Goal: Complete application form

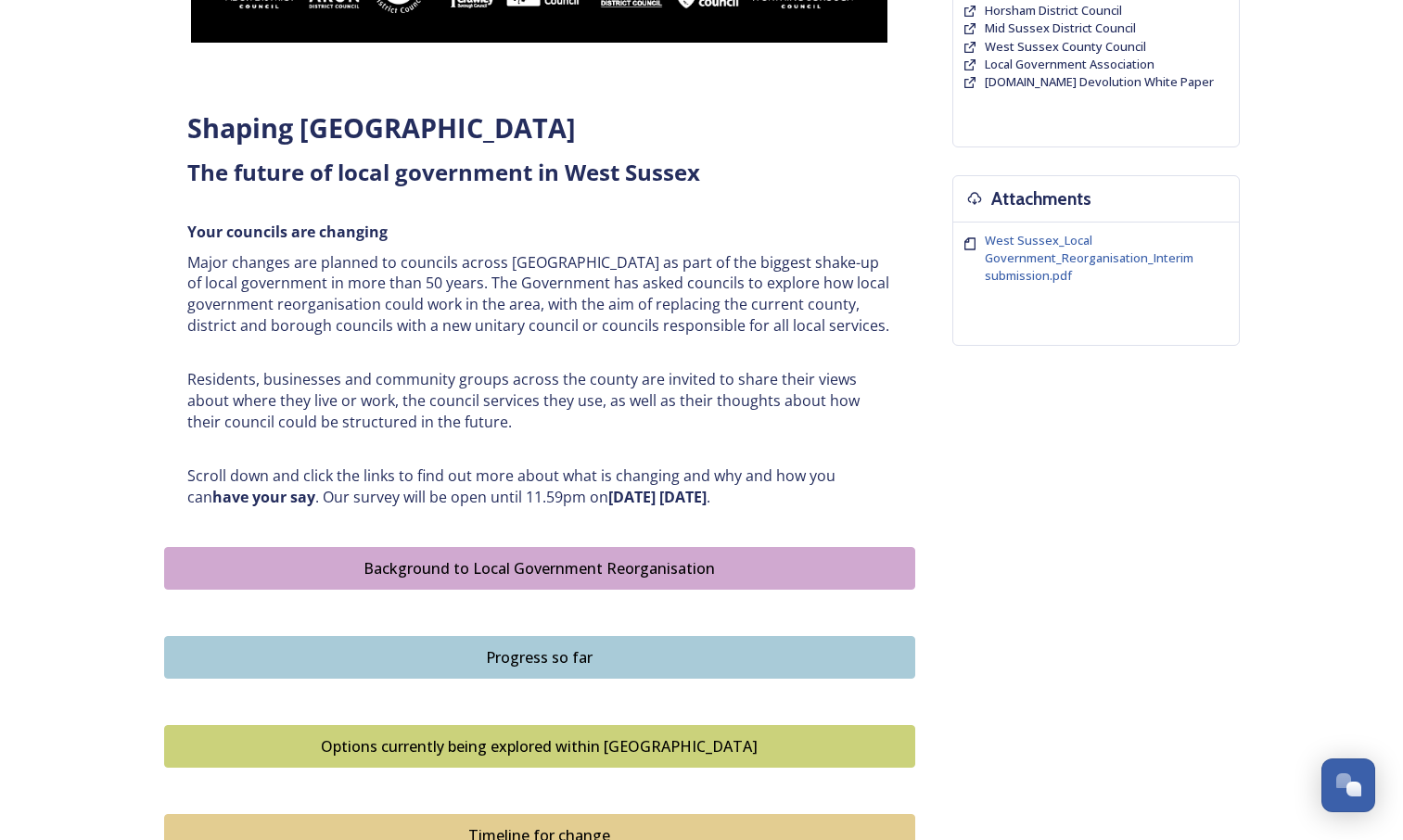
scroll to position [575, 0]
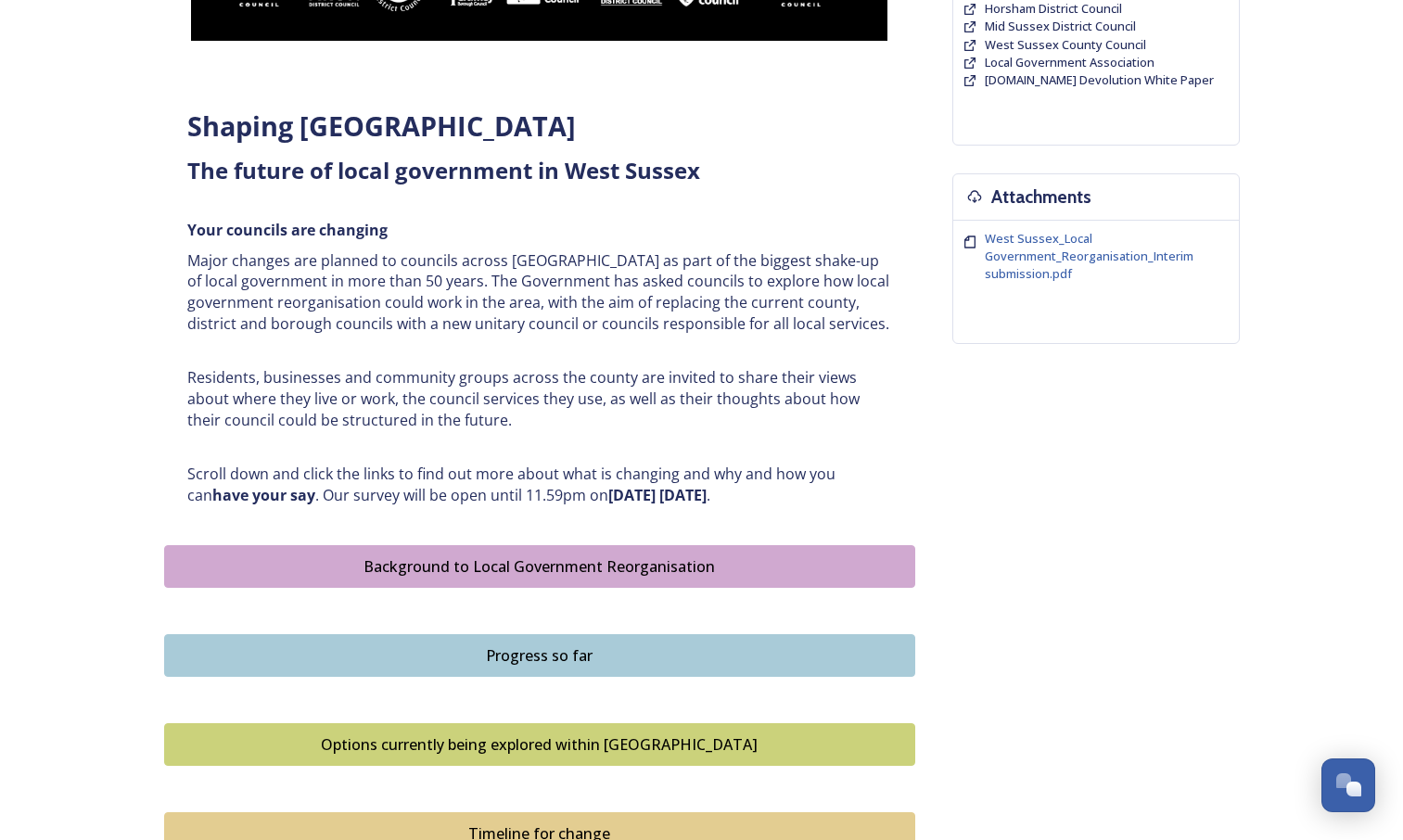
click at [492, 561] on div "Background to Local Government Reorganisation" at bounding box center [540, 567] width 731 height 23
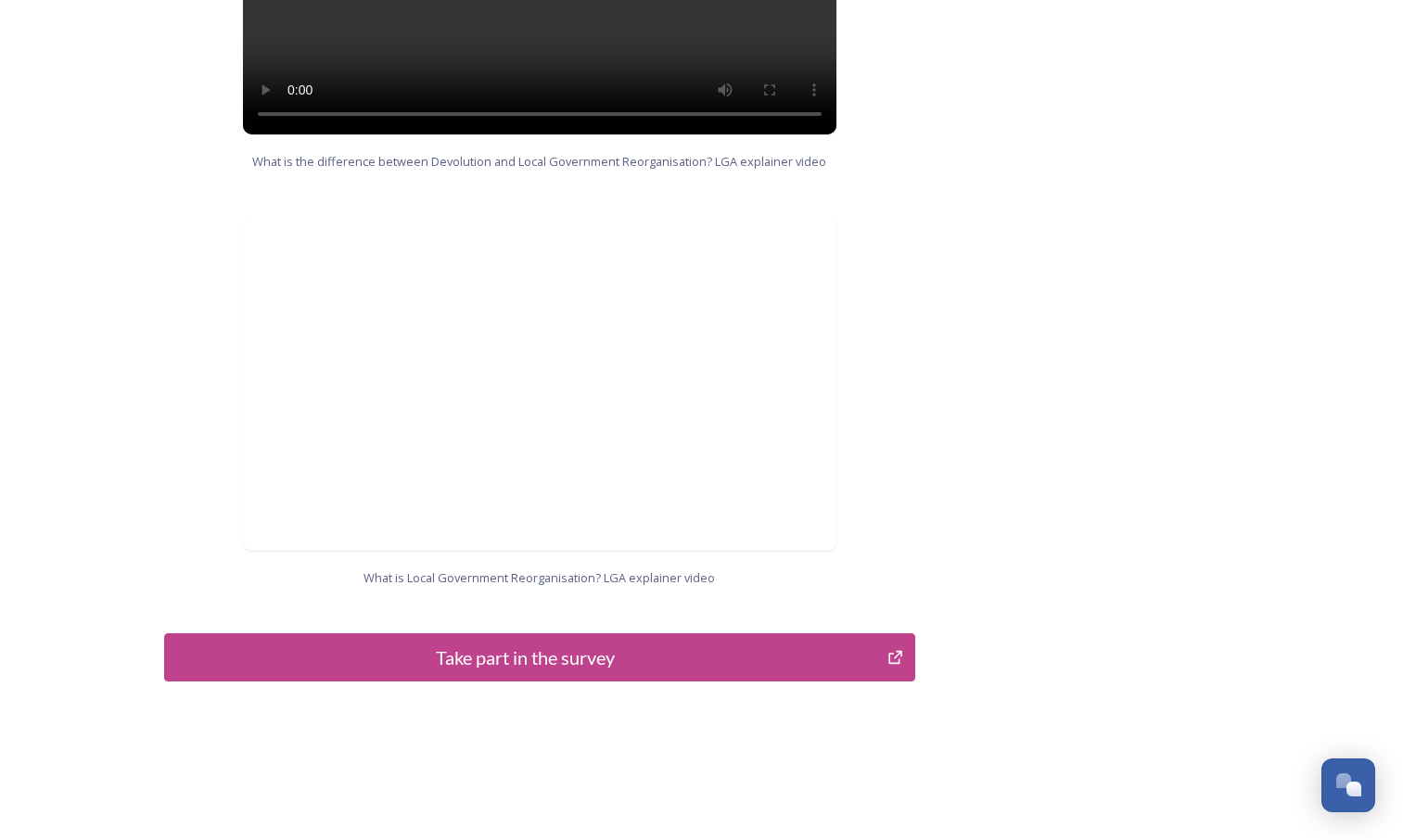
scroll to position [1789, 0]
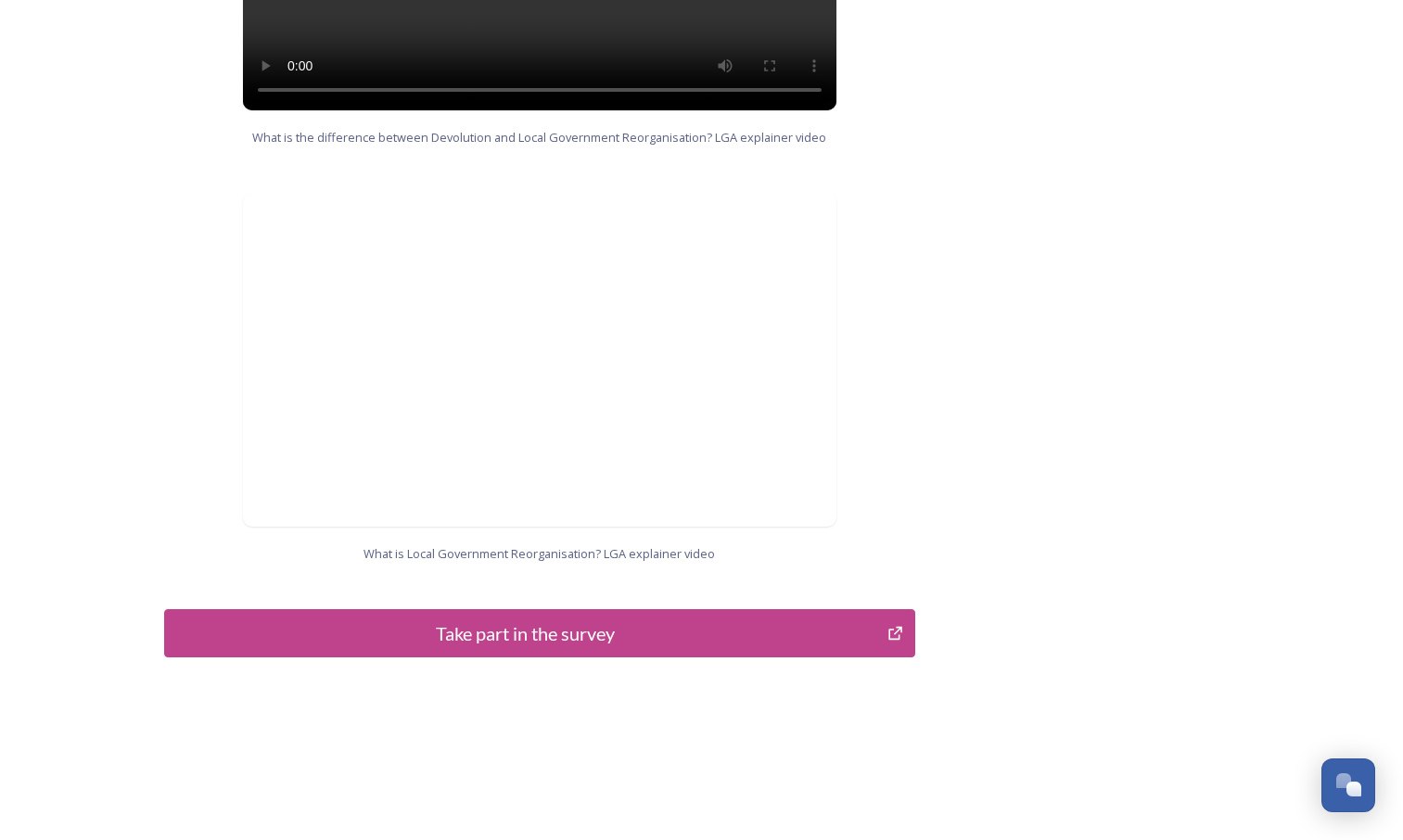
click at [593, 620] on div "Take part in the survey" at bounding box center [526, 634] width 704 height 28
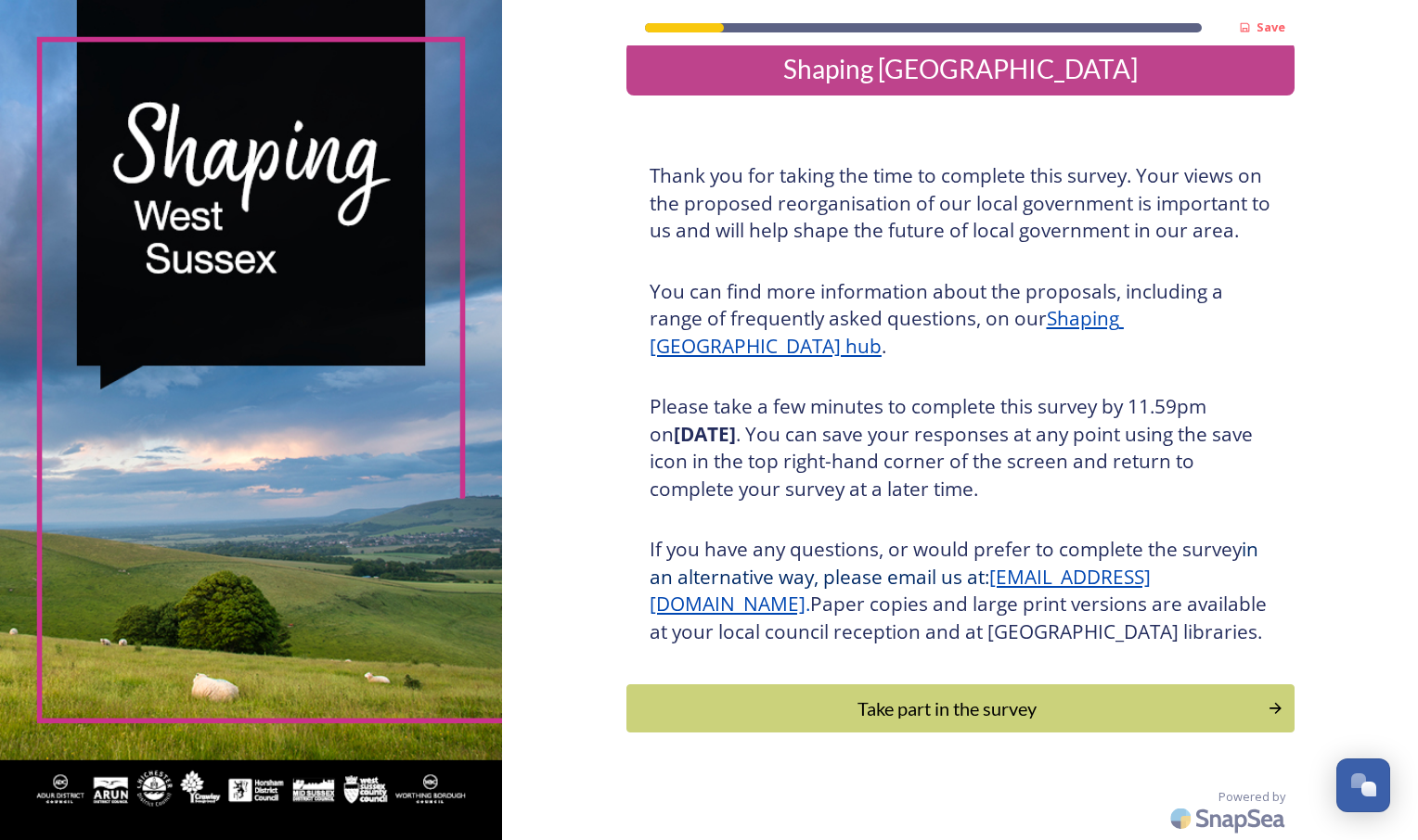
scroll to position [51, 0]
click at [873, 697] on div "Take part in the survey" at bounding box center [947, 709] width 628 height 28
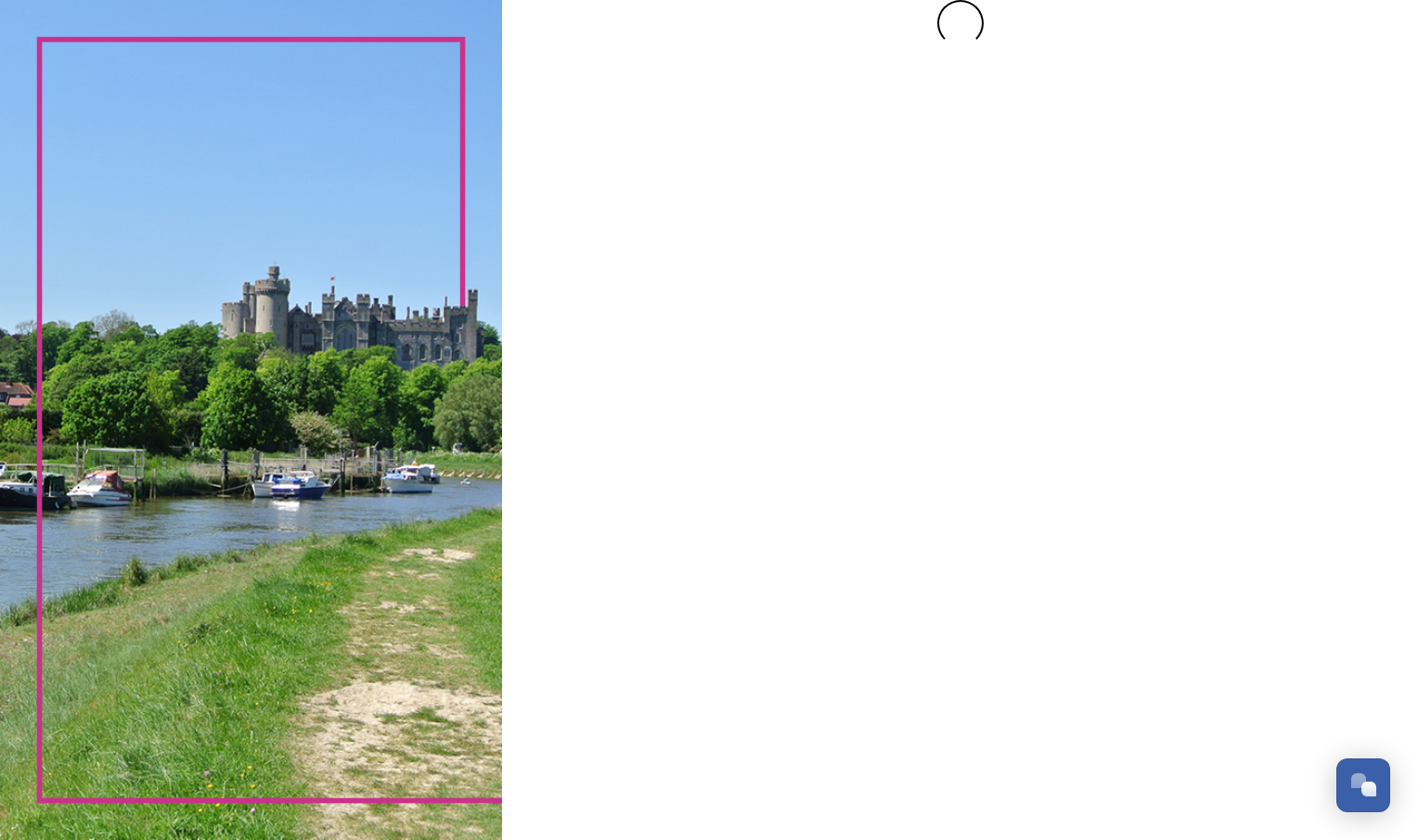
scroll to position [0, 0]
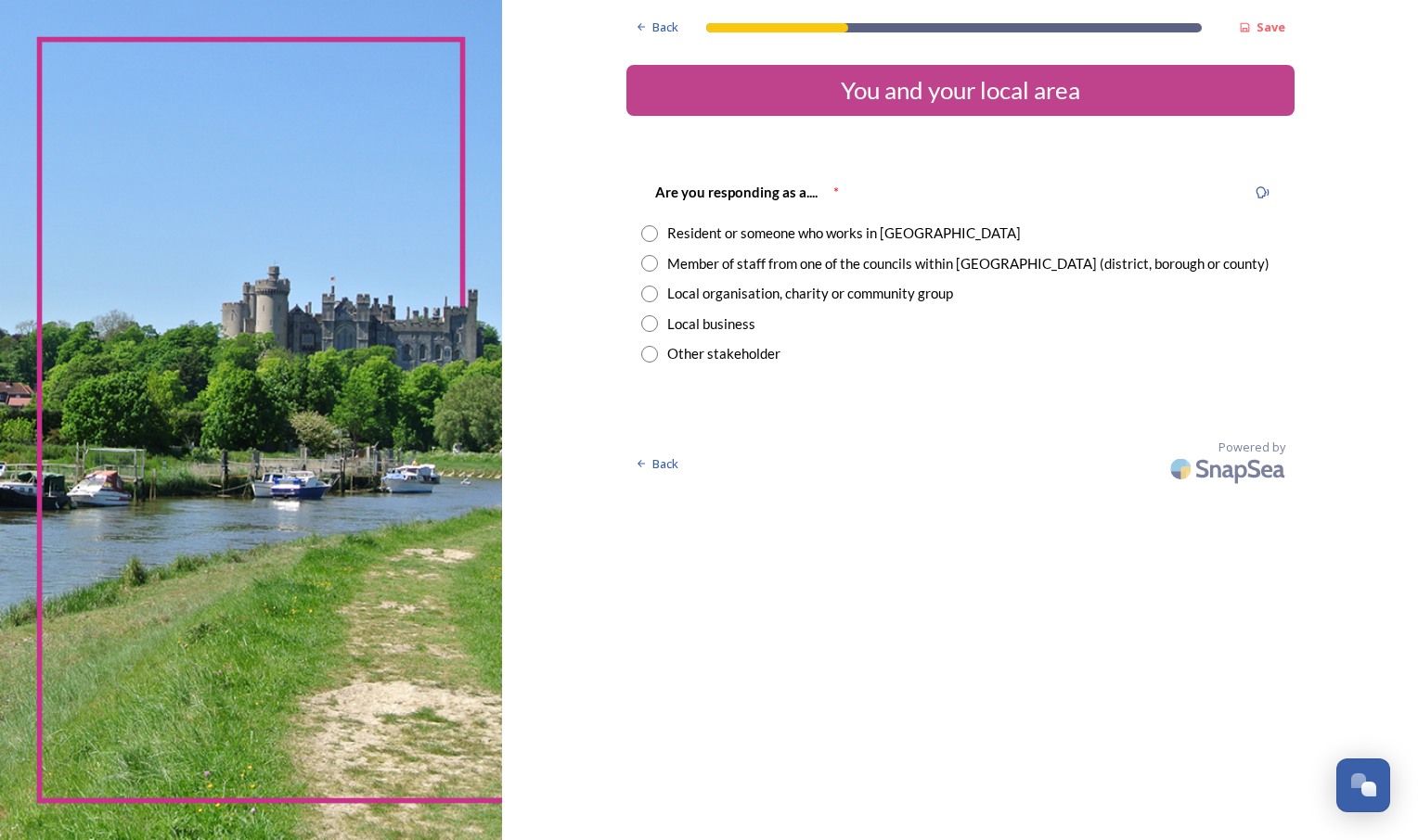
click at [650, 267] on input "radio" at bounding box center [650, 264] width 17 height 17
radio input "true"
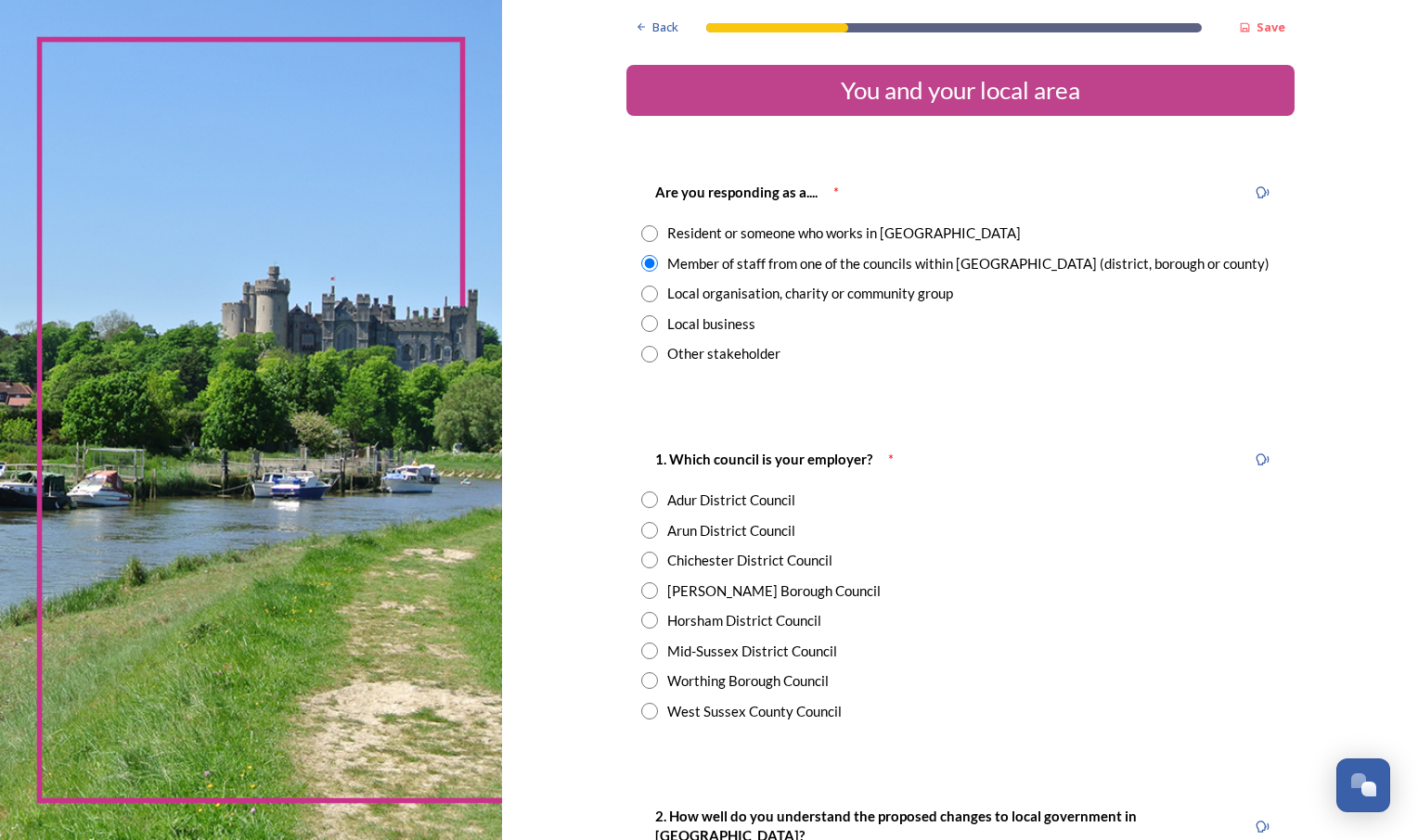
click at [642, 239] on input "radio" at bounding box center [650, 234] width 17 height 17
radio input "true"
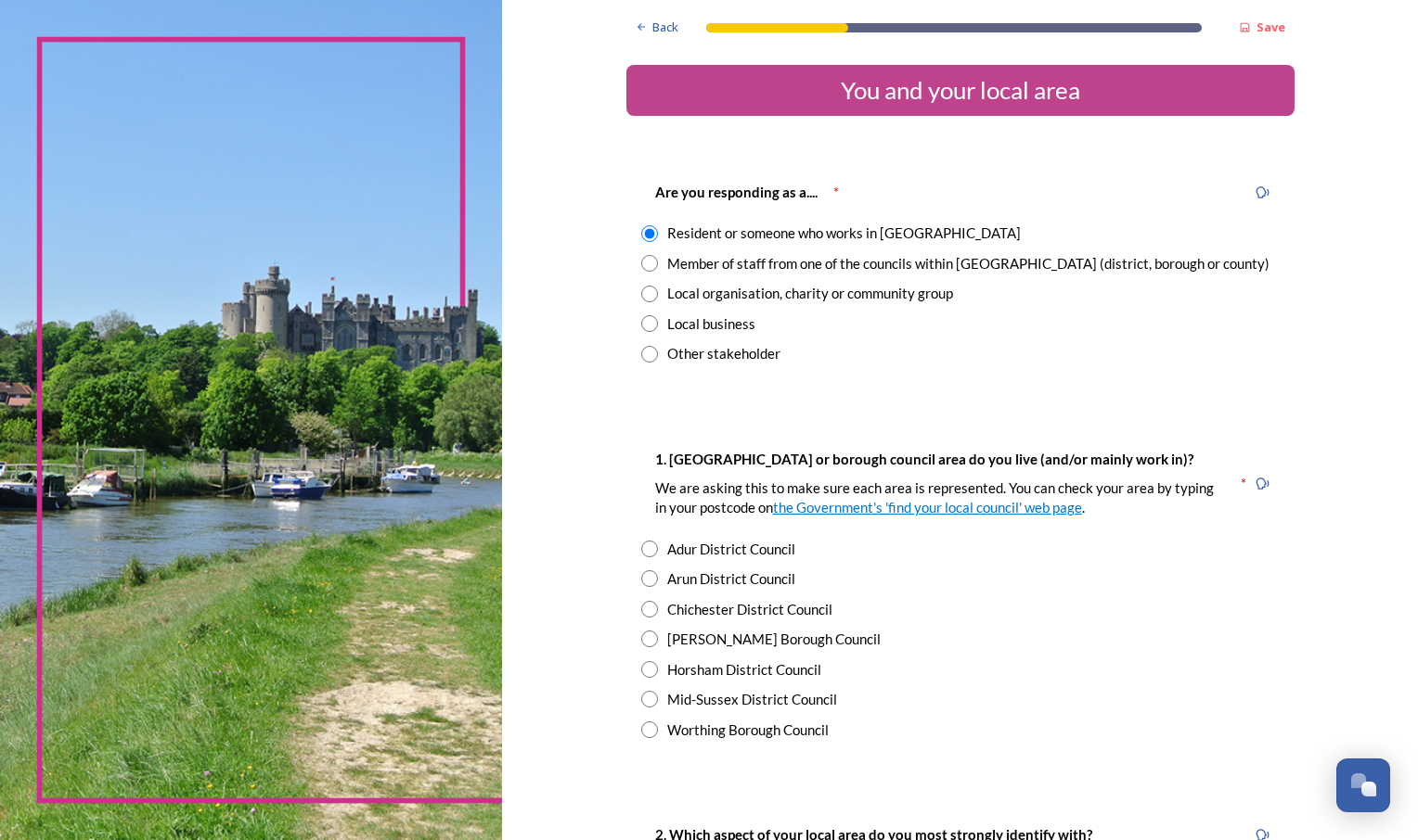
click at [642, 271] on input "radio" at bounding box center [650, 264] width 17 height 17
radio input "true"
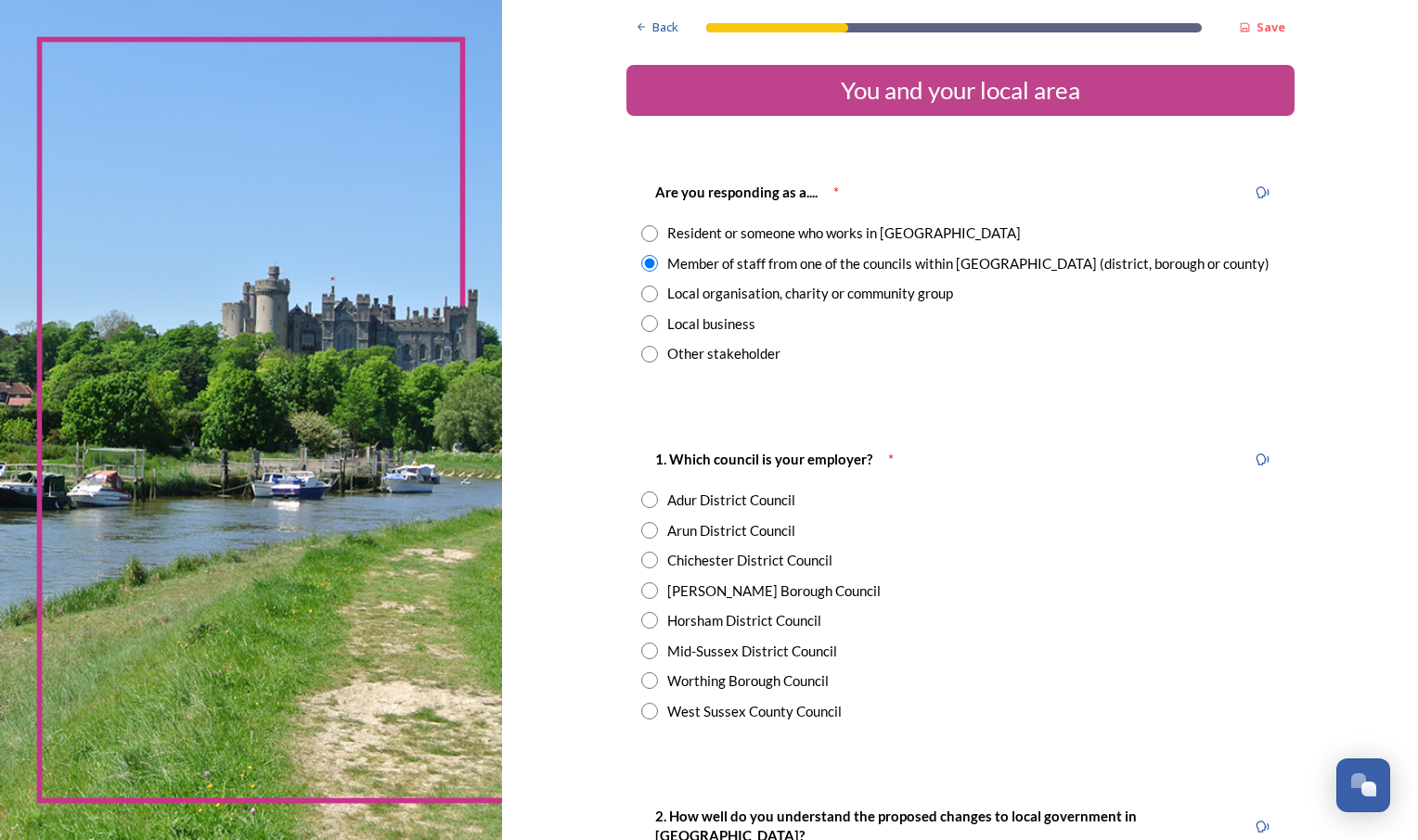
click at [645, 715] on input "radio" at bounding box center [650, 712] width 17 height 17
radio input "true"
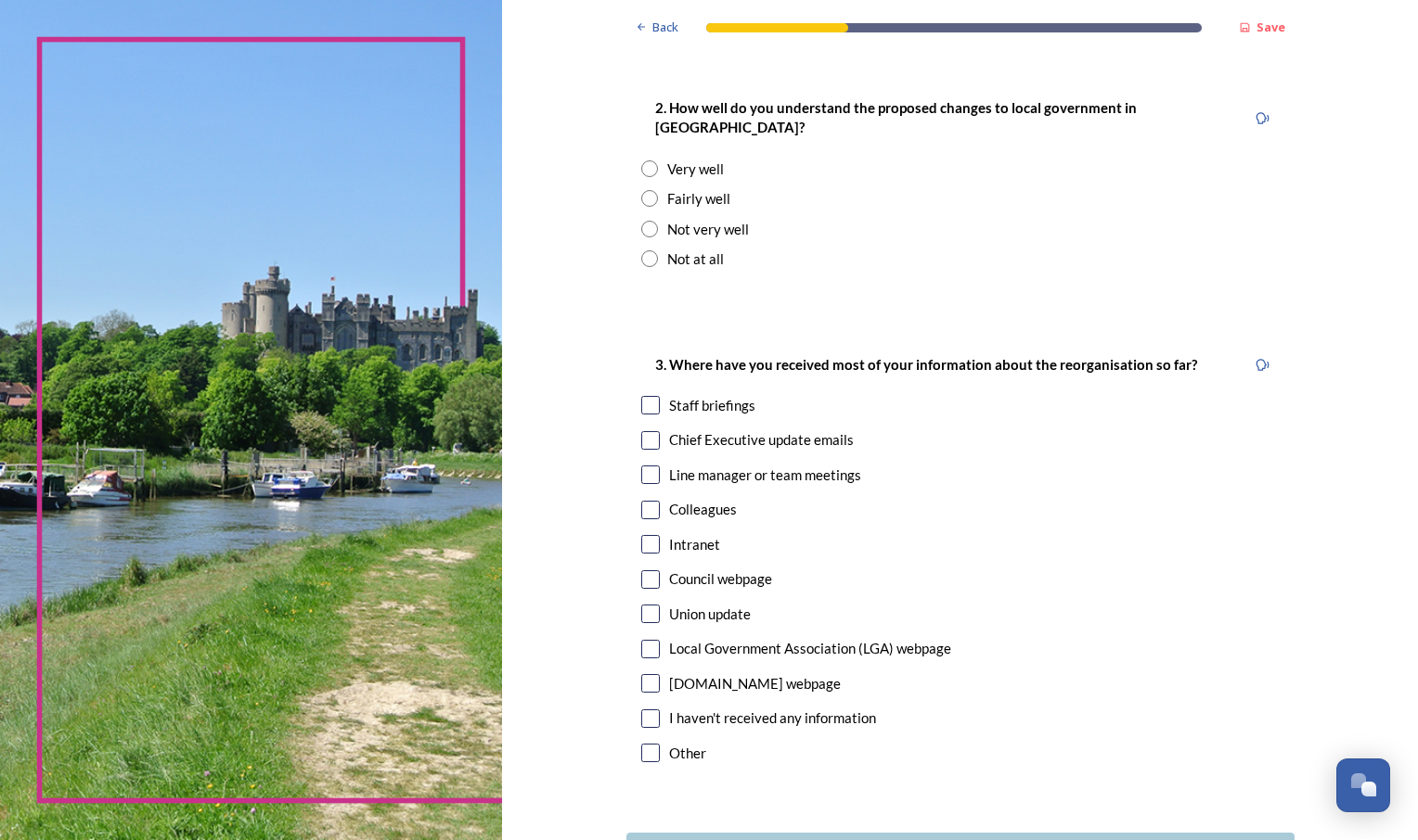
scroll to position [712, 0]
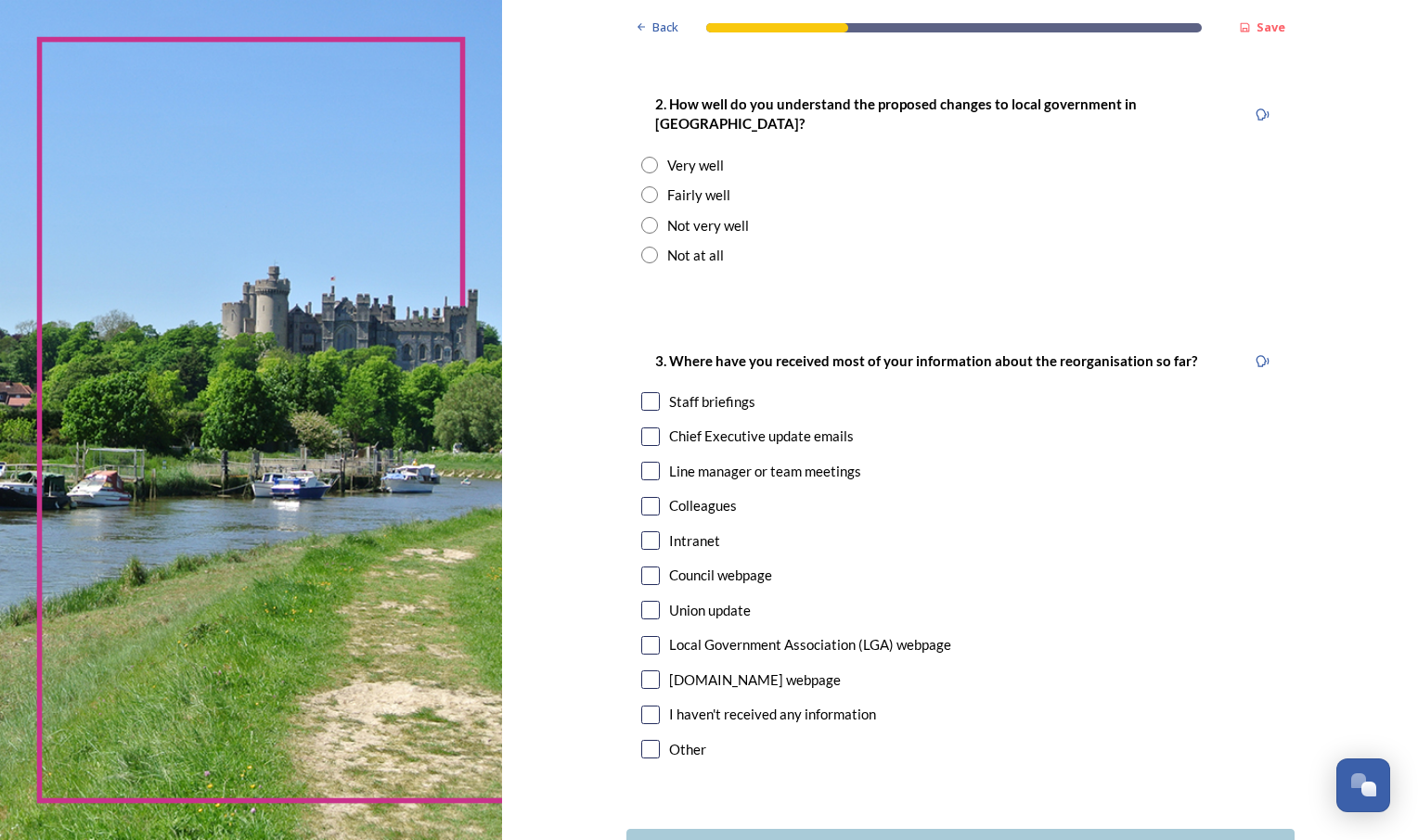
click at [643, 156] on input "radio" at bounding box center [650, 165] width 17 height 17
radio input "true"
drag, startPoint x: 874, startPoint y: 377, endPoint x: 755, endPoint y: 379, distance: 119.0
click at [755, 392] on div "Staff briefings" at bounding box center [961, 402] width 639 height 22
checkbox input "true"
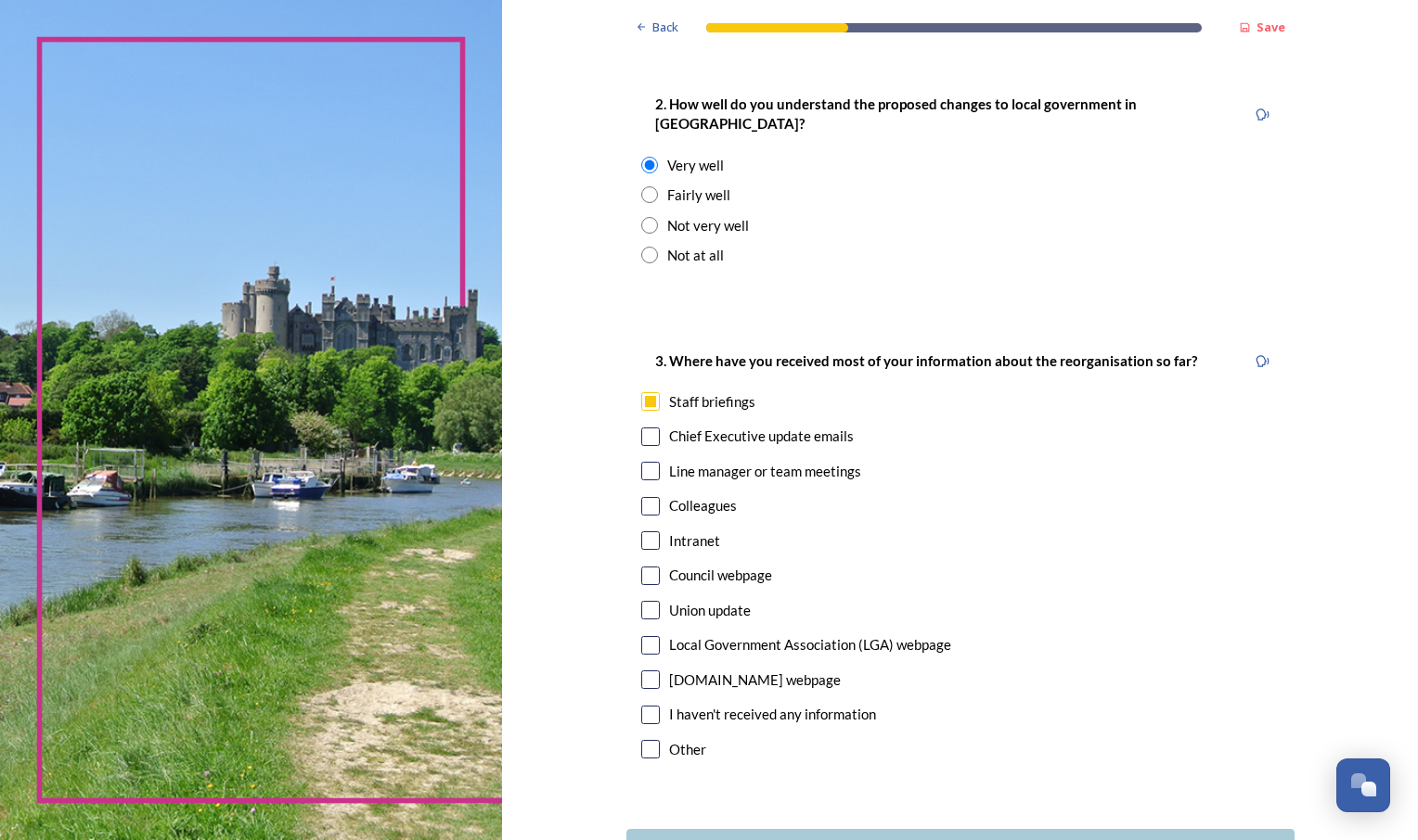
click at [646, 567] on input "checkbox" at bounding box center [651, 576] width 19 height 19
checkbox input "true"
click at [645, 393] on input "checkbox" at bounding box center [651, 402] width 19 height 19
checkbox input "false"
click at [645, 428] on input "checkbox" at bounding box center [651, 437] width 19 height 19
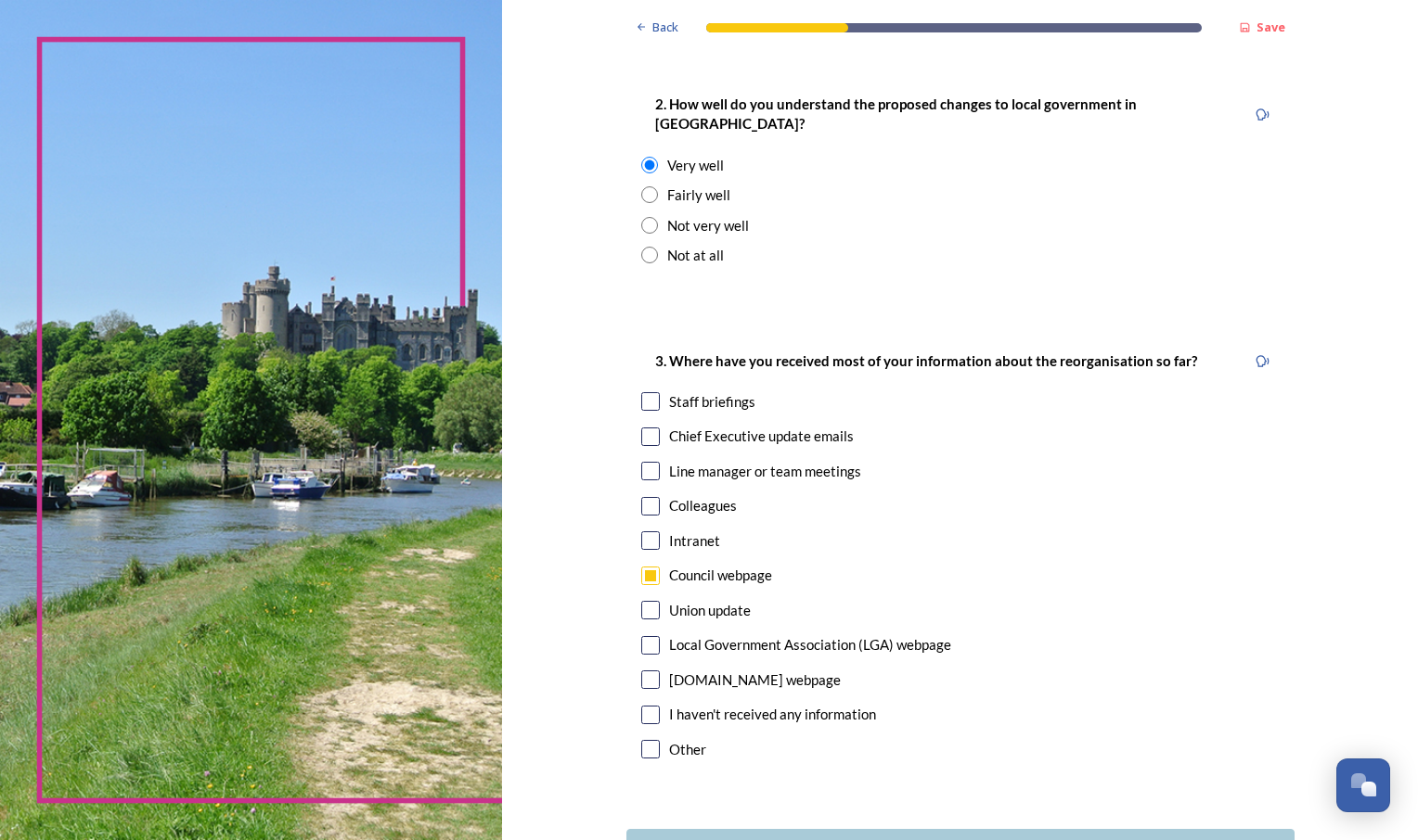
checkbox input "true"
click at [974, 839] on div "Continue" at bounding box center [947, 851] width 628 height 25
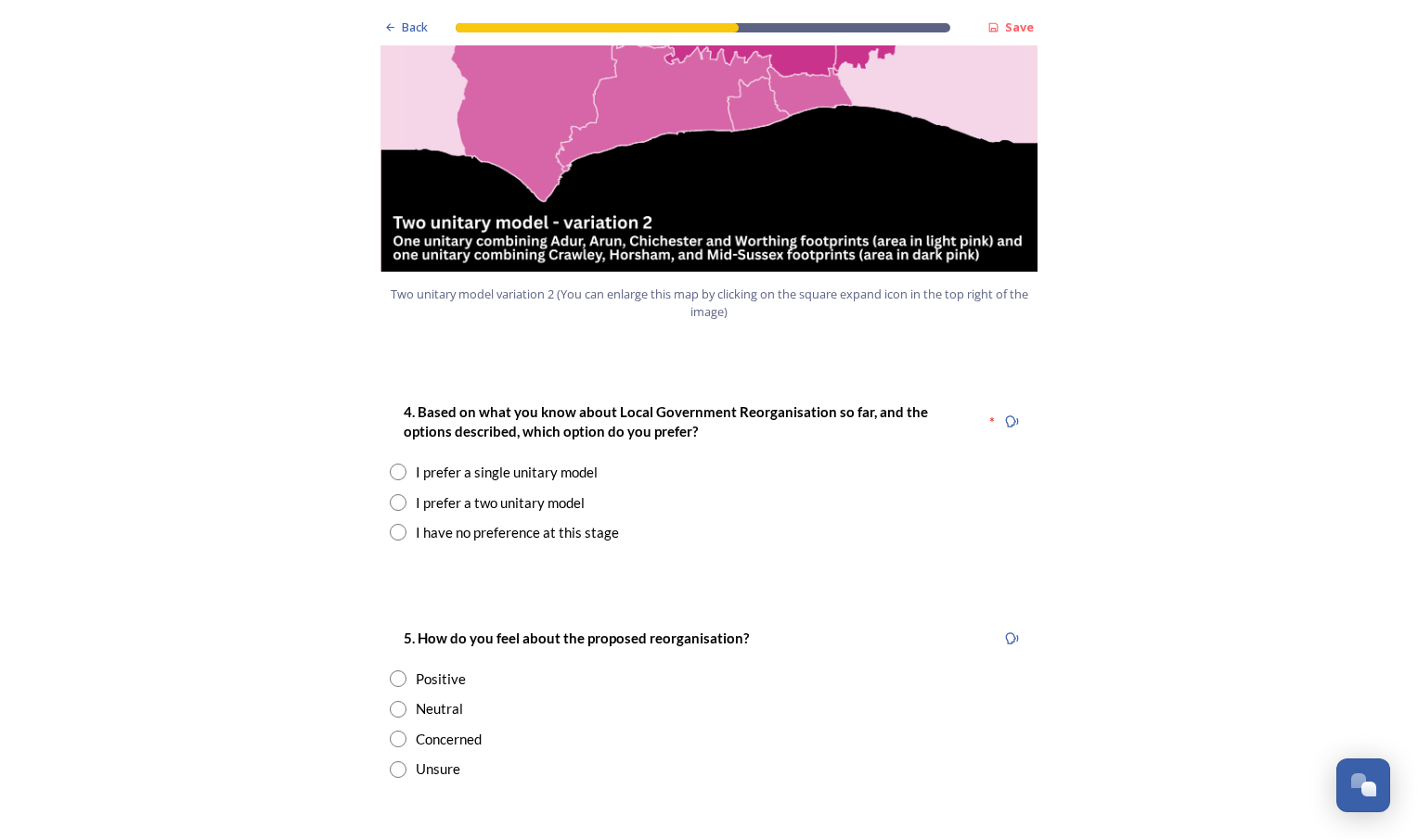
scroll to position [2207, 0]
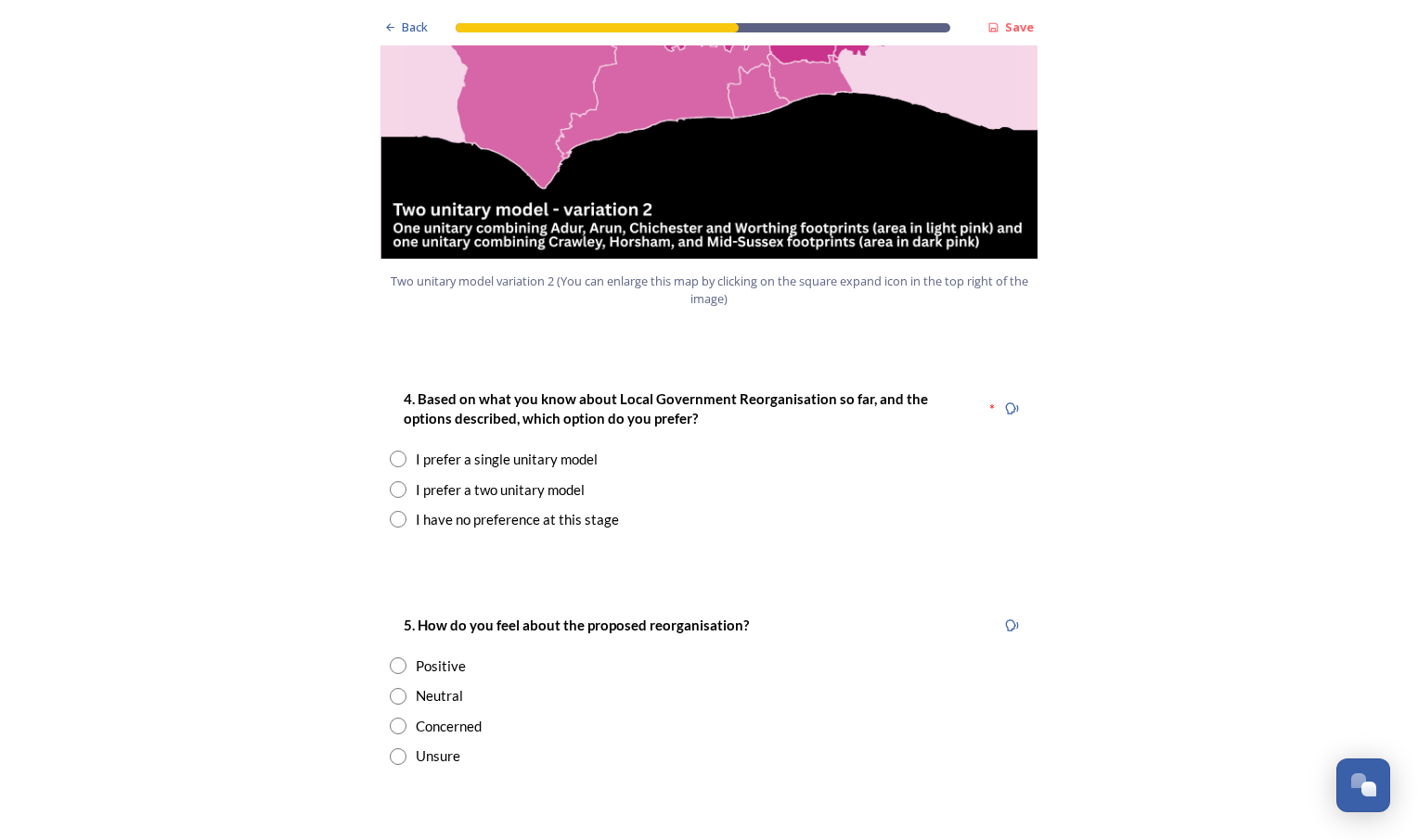
click at [392, 481] on input "radio" at bounding box center [399, 490] width 17 height 17
radio input "true"
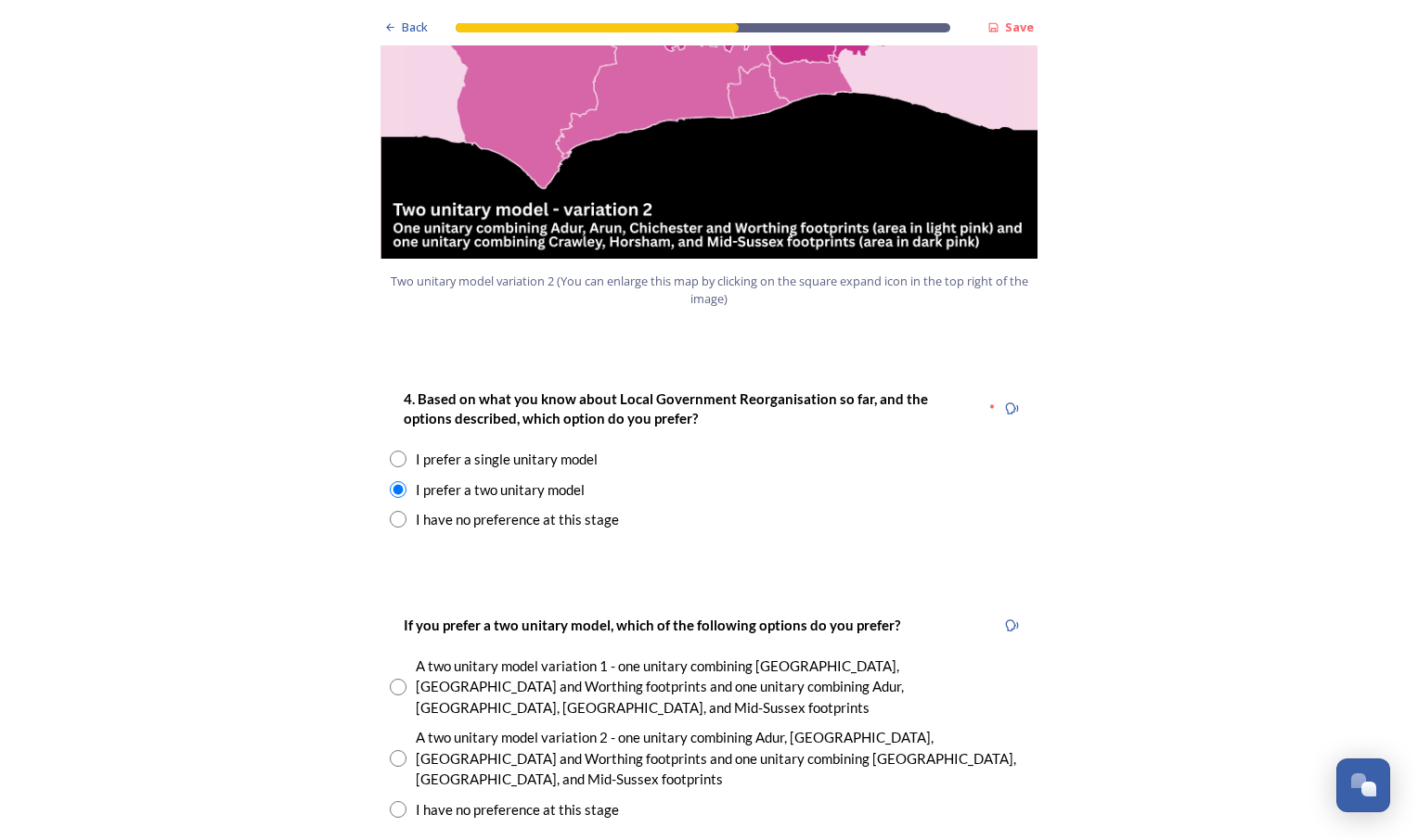
click at [390, 751] on input "radio" at bounding box center [399, 759] width 17 height 17
radio input "true"
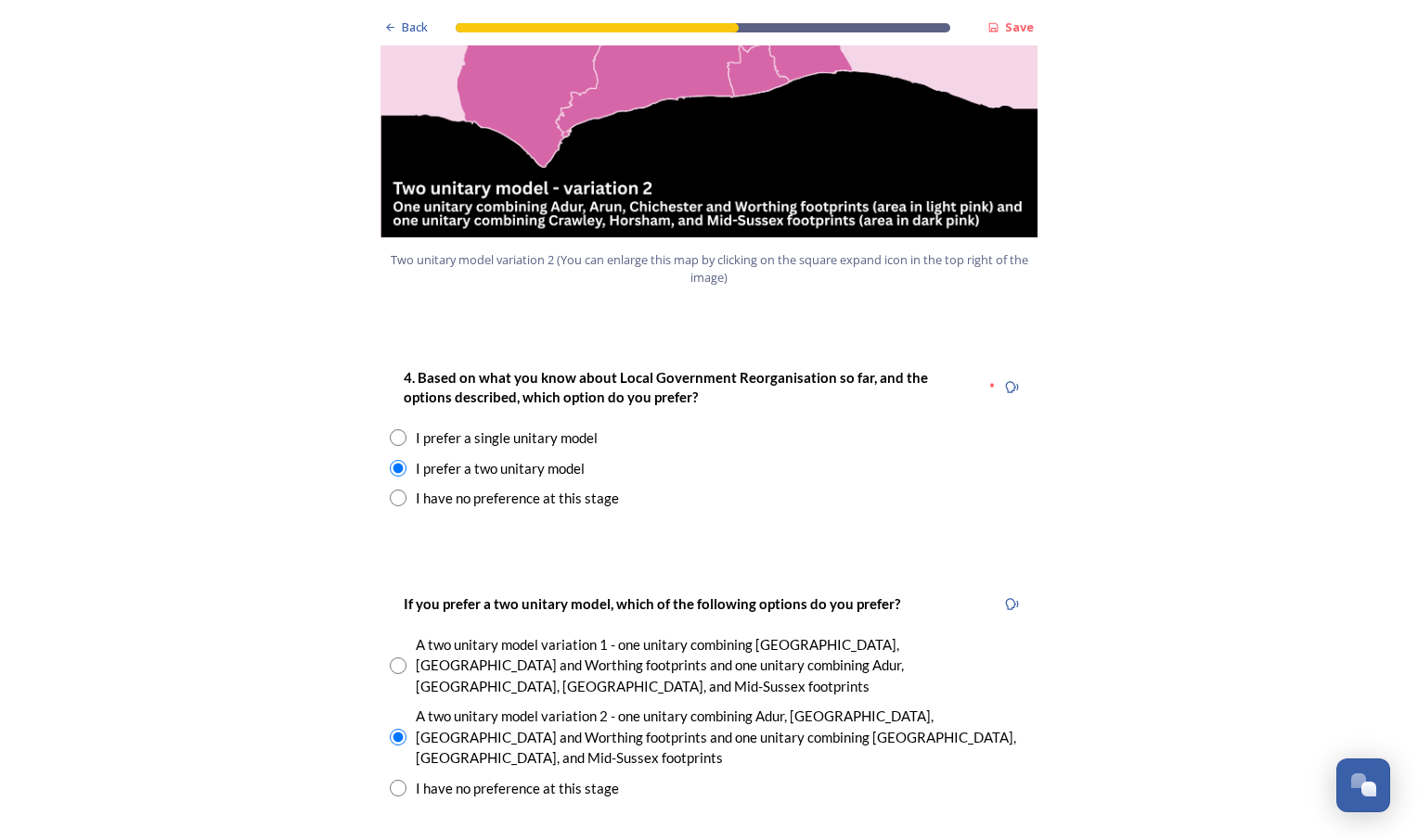
scroll to position [2237, 0]
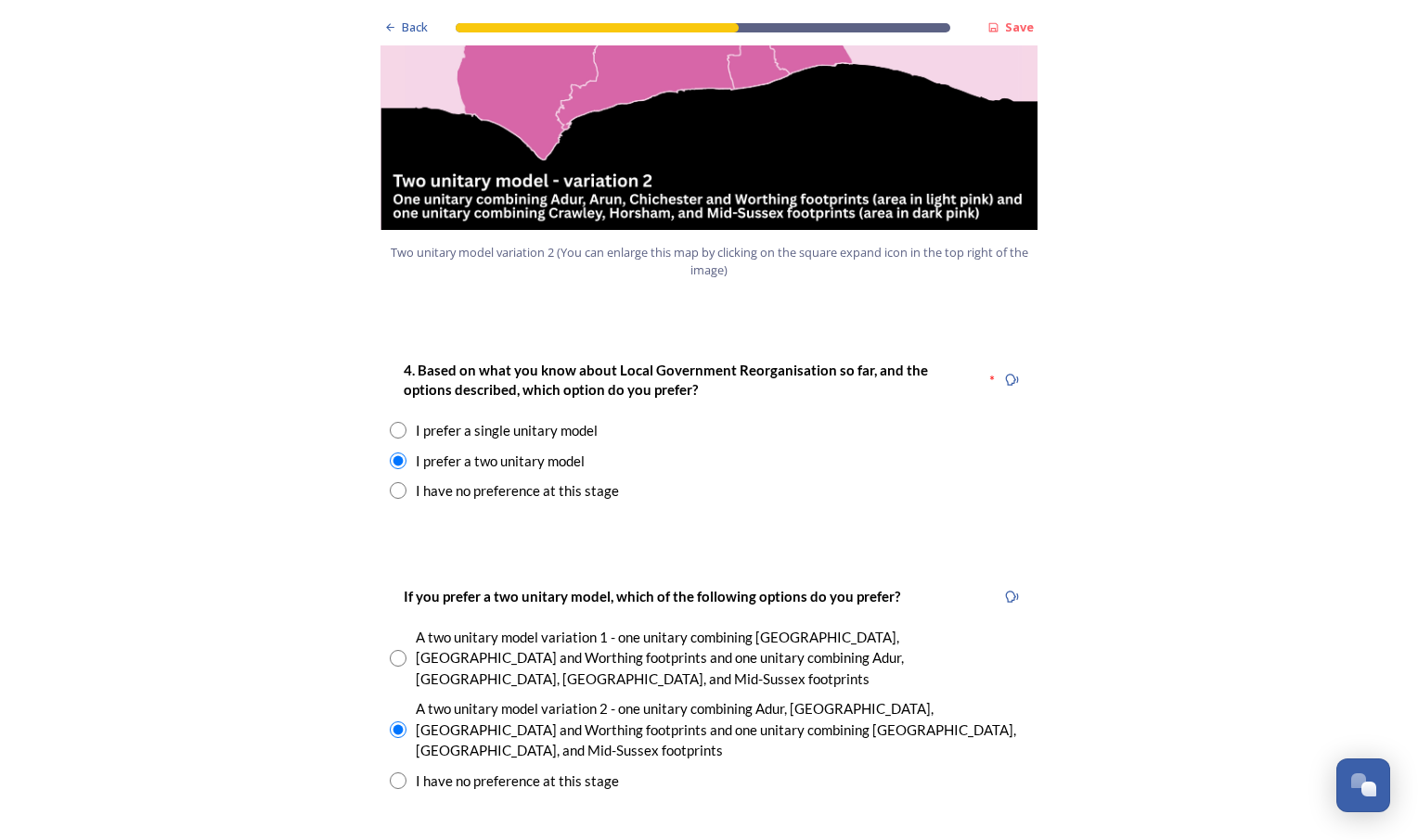
click at [390, 772] on input "radio" at bounding box center [399, 781] width 17 height 17
radio input "true"
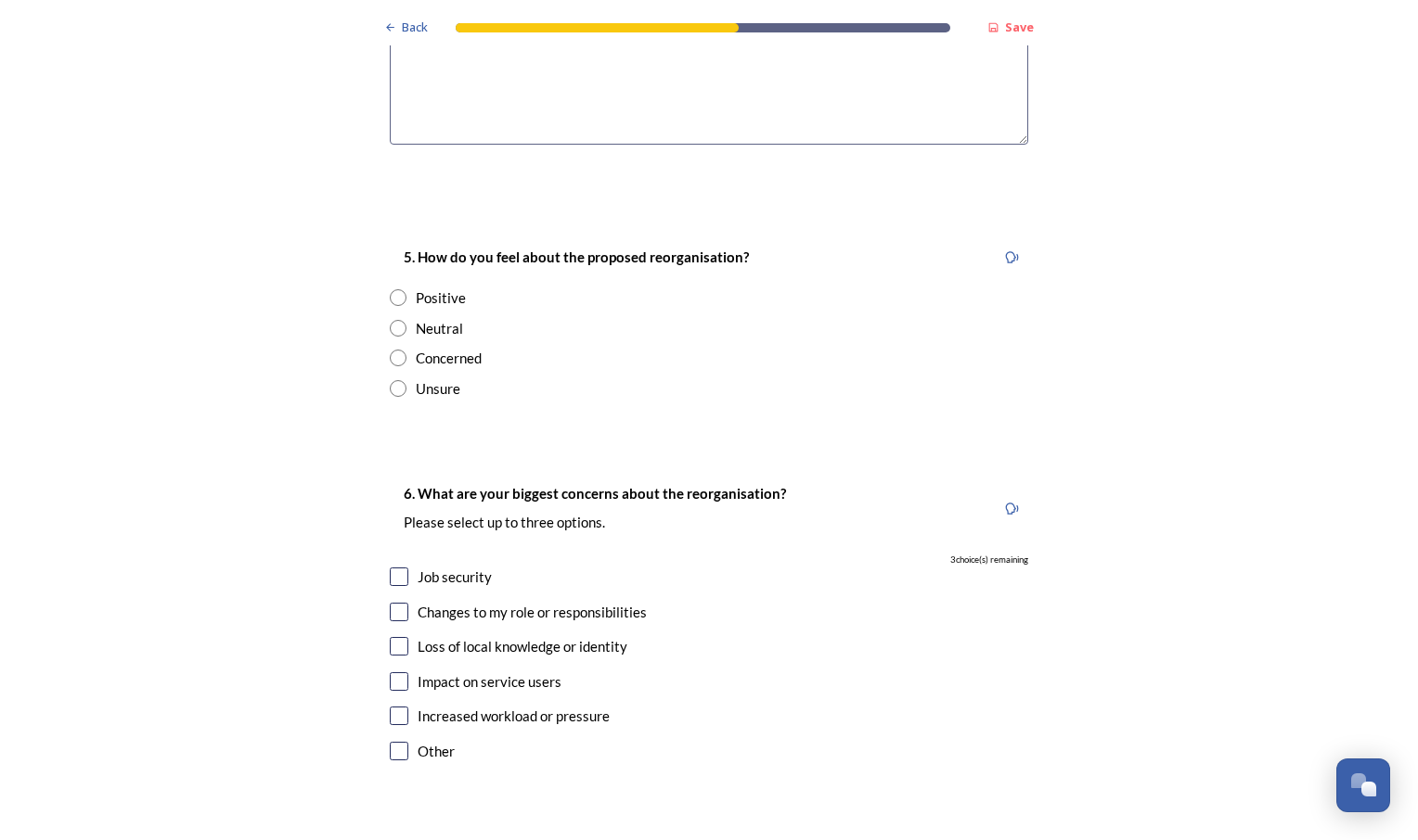
scroll to position [3315, 0]
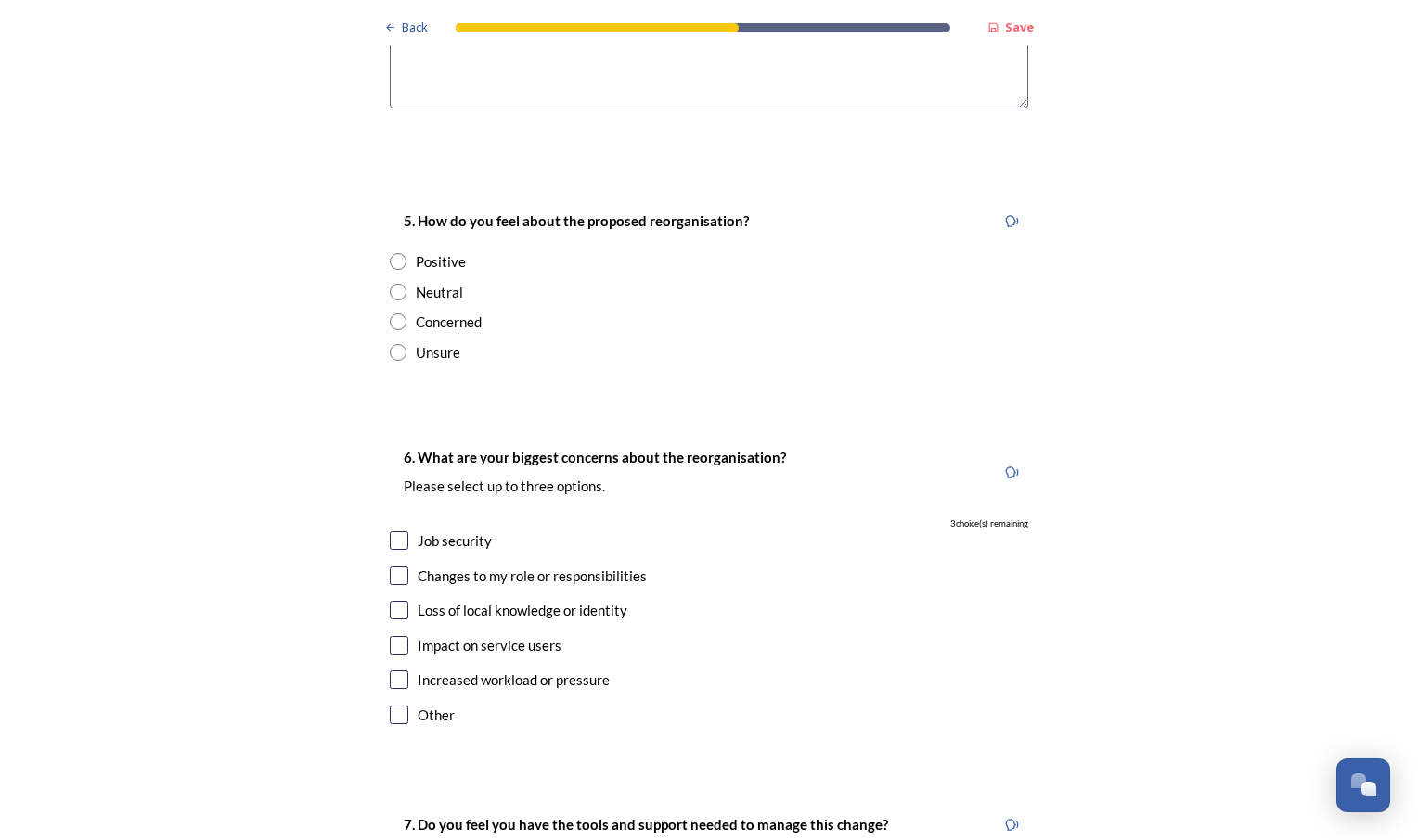
click at [390, 253] on input "radio" at bounding box center [399, 262] width 17 height 17
radio input "true"
click at [396, 314] on input "radio" at bounding box center [399, 322] width 17 height 17
radio input "true"
click at [396, 601] on input "checkbox" at bounding box center [399, 610] width 19 height 19
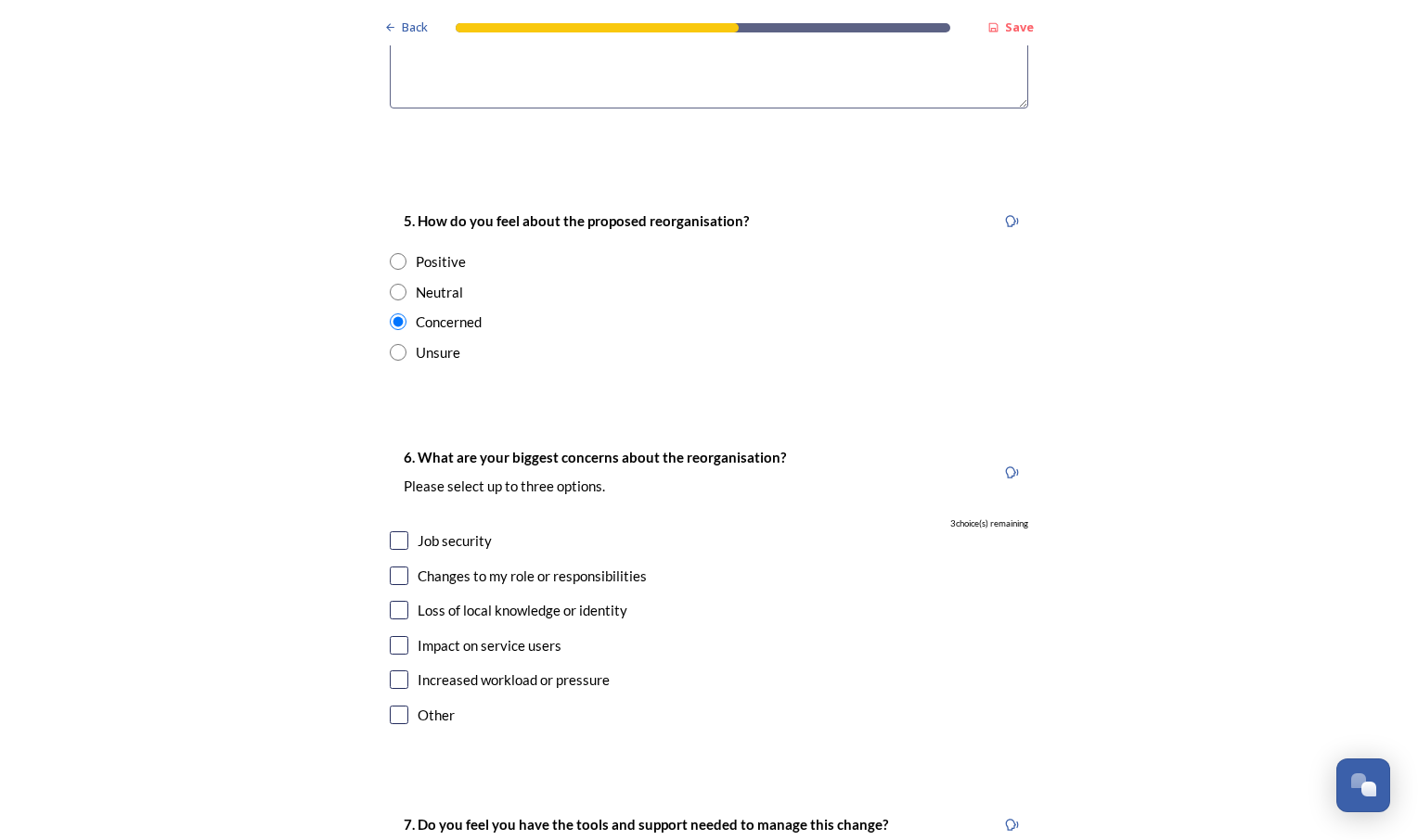
checkbox input "true"
click at [394, 637] on input "checkbox" at bounding box center [399, 646] width 19 height 19
checkbox input "false"
click at [391, 670] on input "checkbox" at bounding box center [399, 680] width 19 height 19
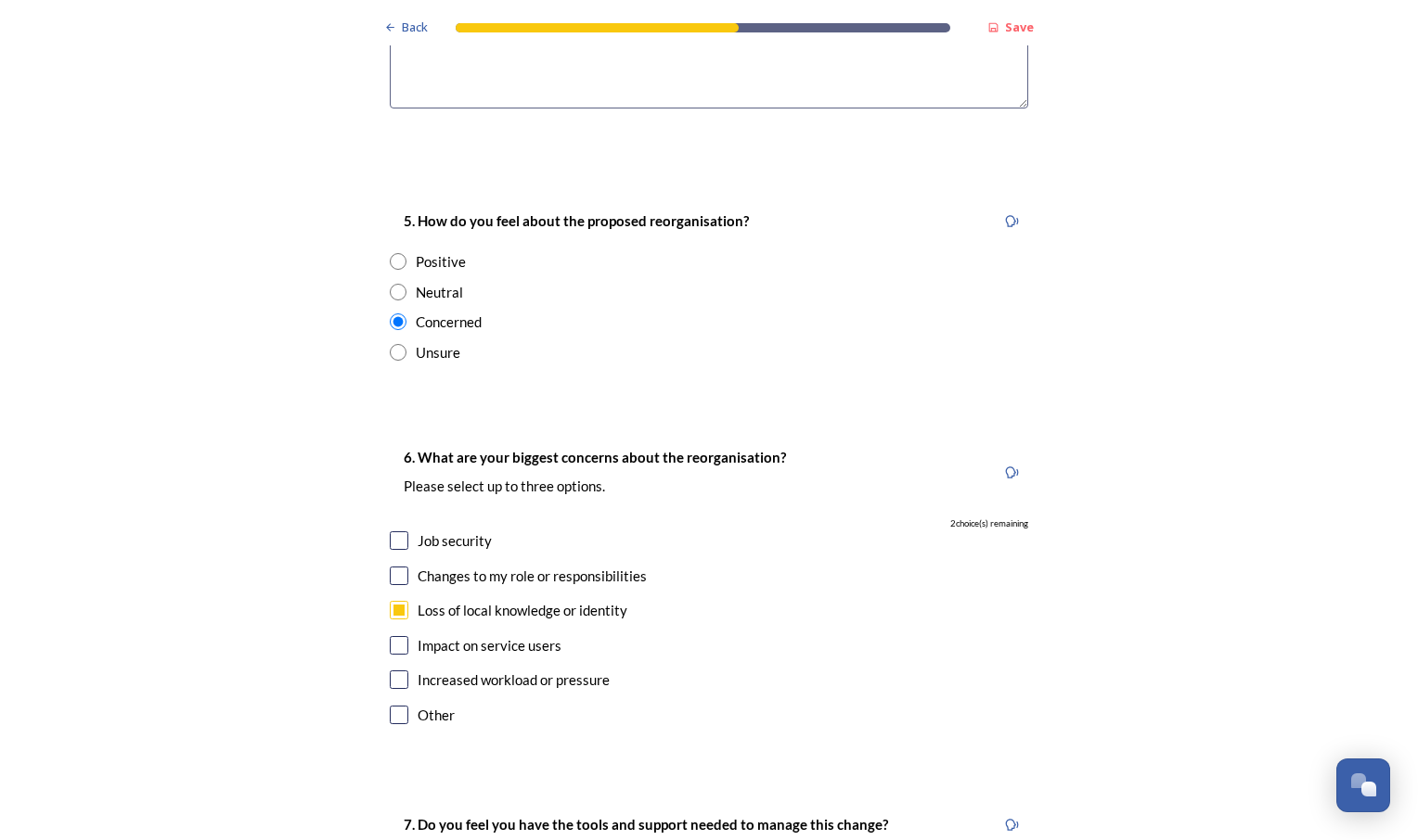
checkbox input "true"
click at [390, 706] on input "checkbox" at bounding box center [399, 716] width 19 height 19
checkbox input "false"
click at [394, 637] on input "checkbox" at bounding box center [399, 646] width 19 height 19
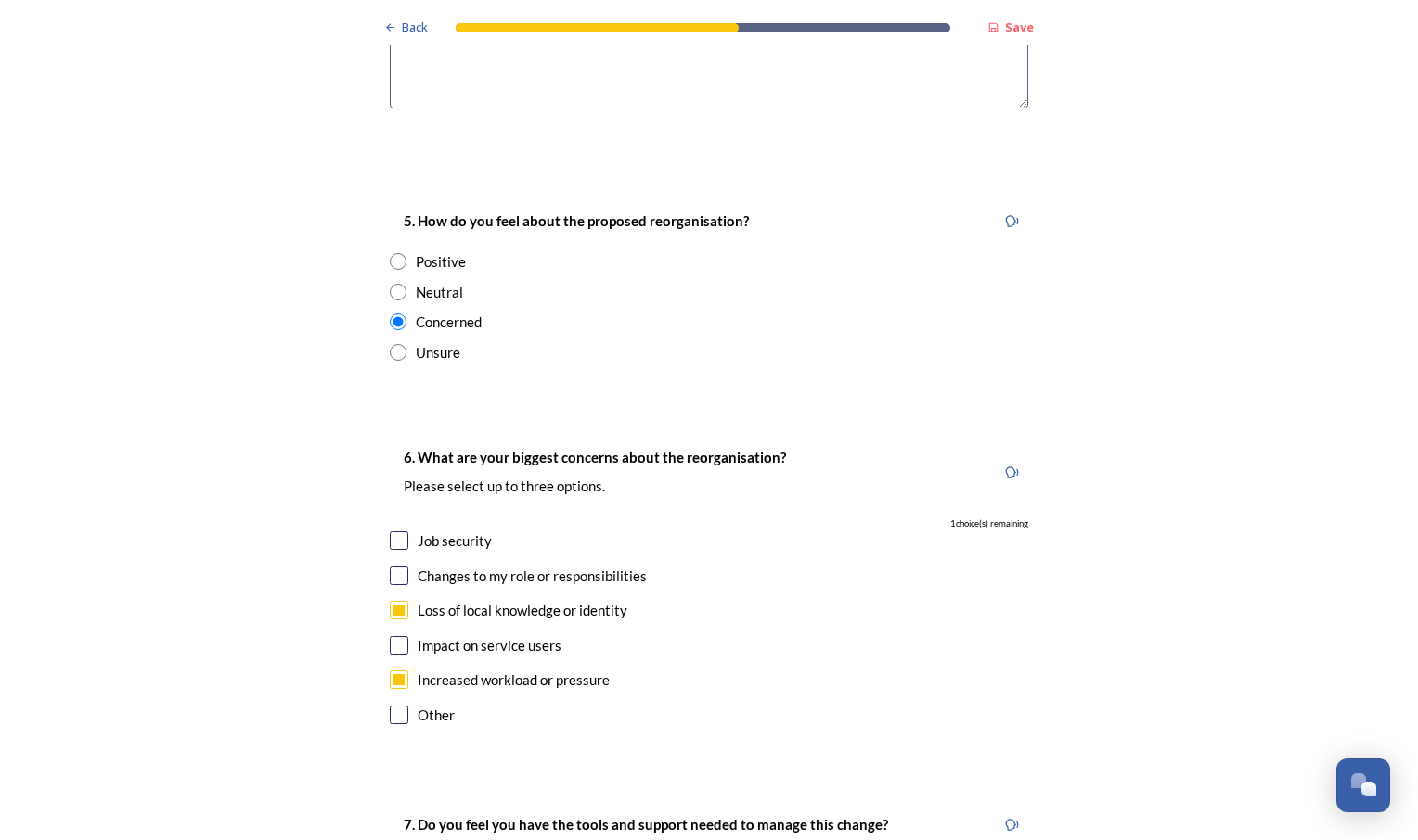
checkbox input "true"
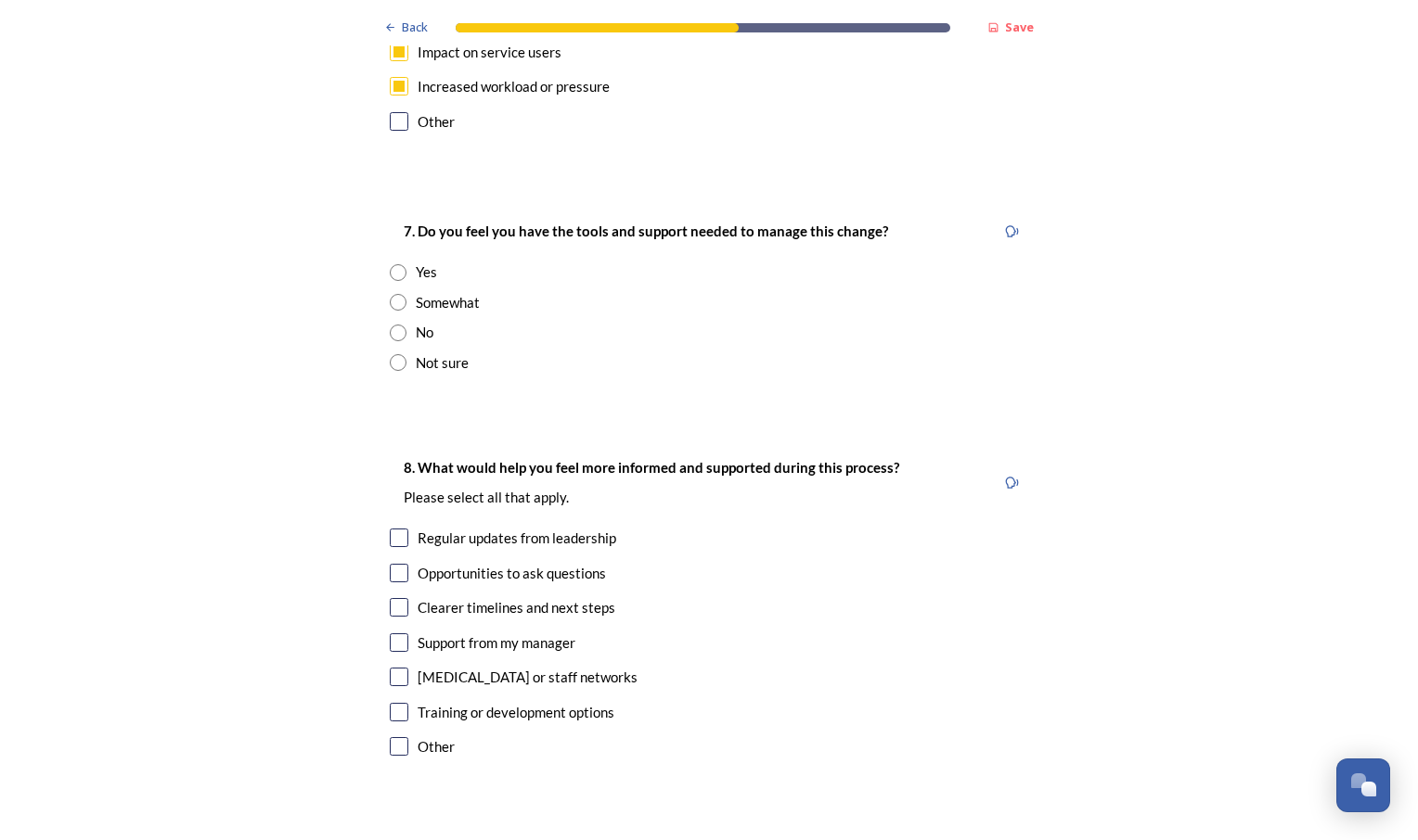
scroll to position [3930, 0]
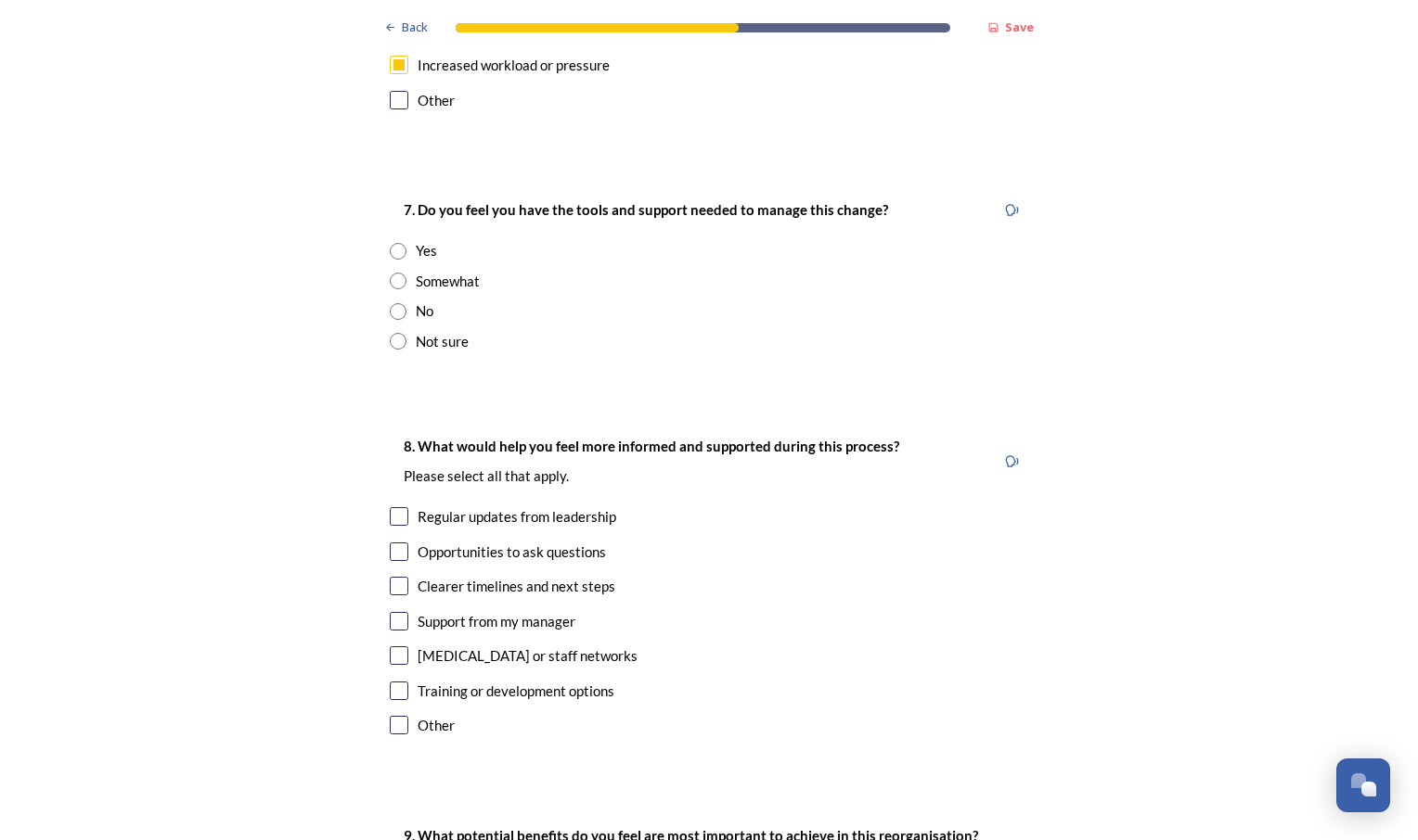
click at [393, 333] on input "radio" at bounding box center [399, 342] width 17 height 17
radio input "true"
click at [394, 508] on input "checkbox" at bounding box center [399, 517] width 19 height 19
checkbox input "true"
click at [390, 303] on input "radio" at bounding box center [399, 312] width 17 height 17
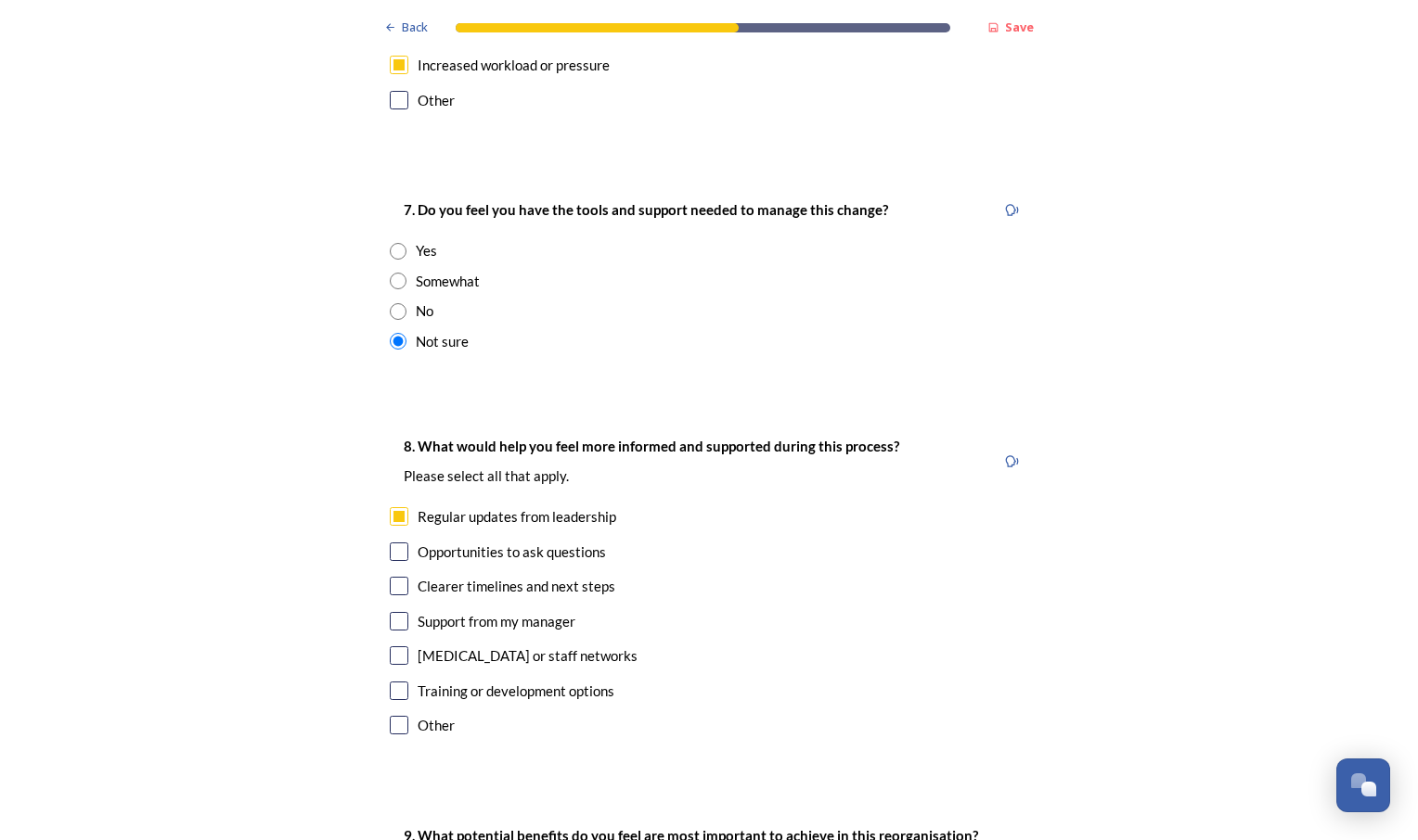
radio input "true"
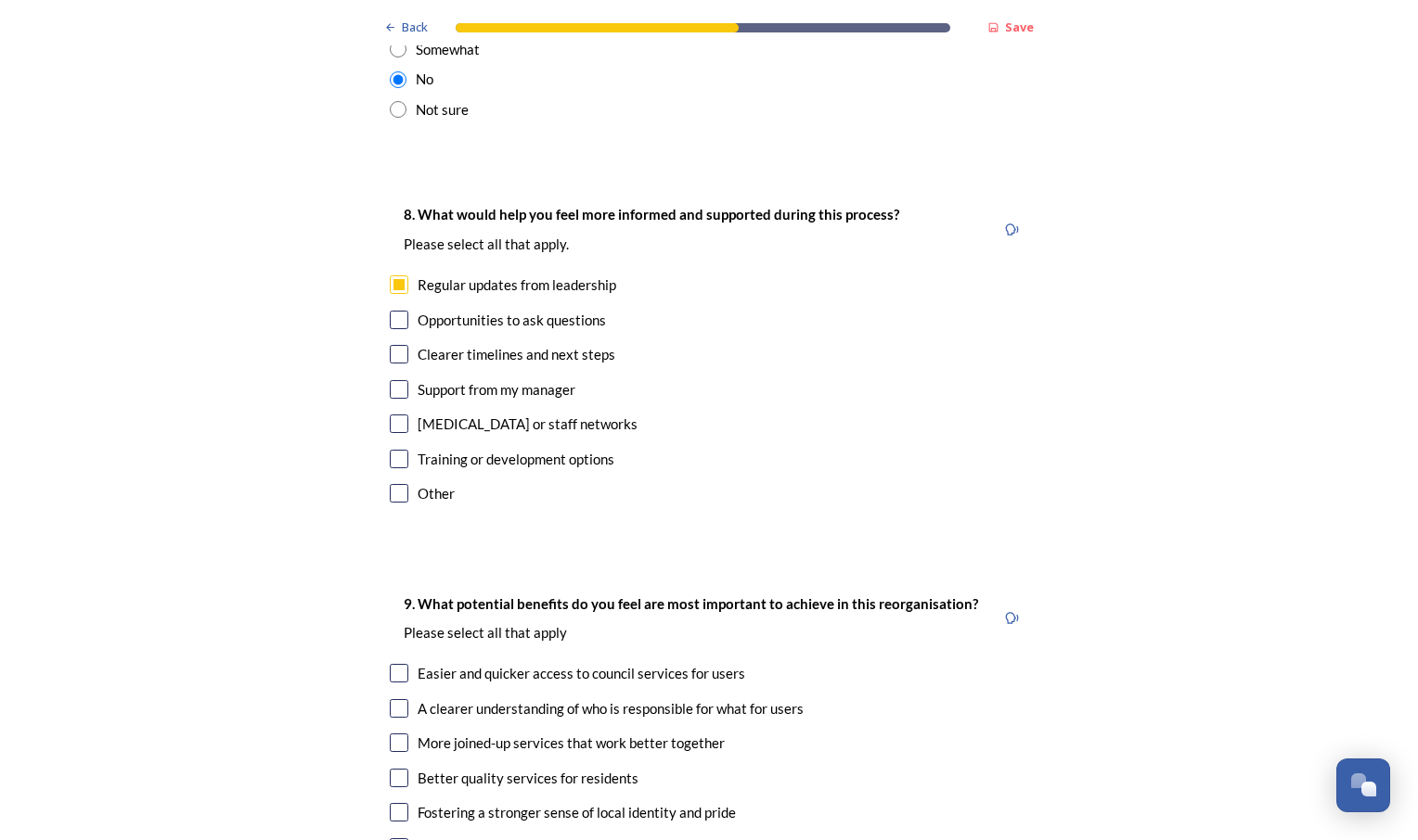
scroll to position [4176, 0]
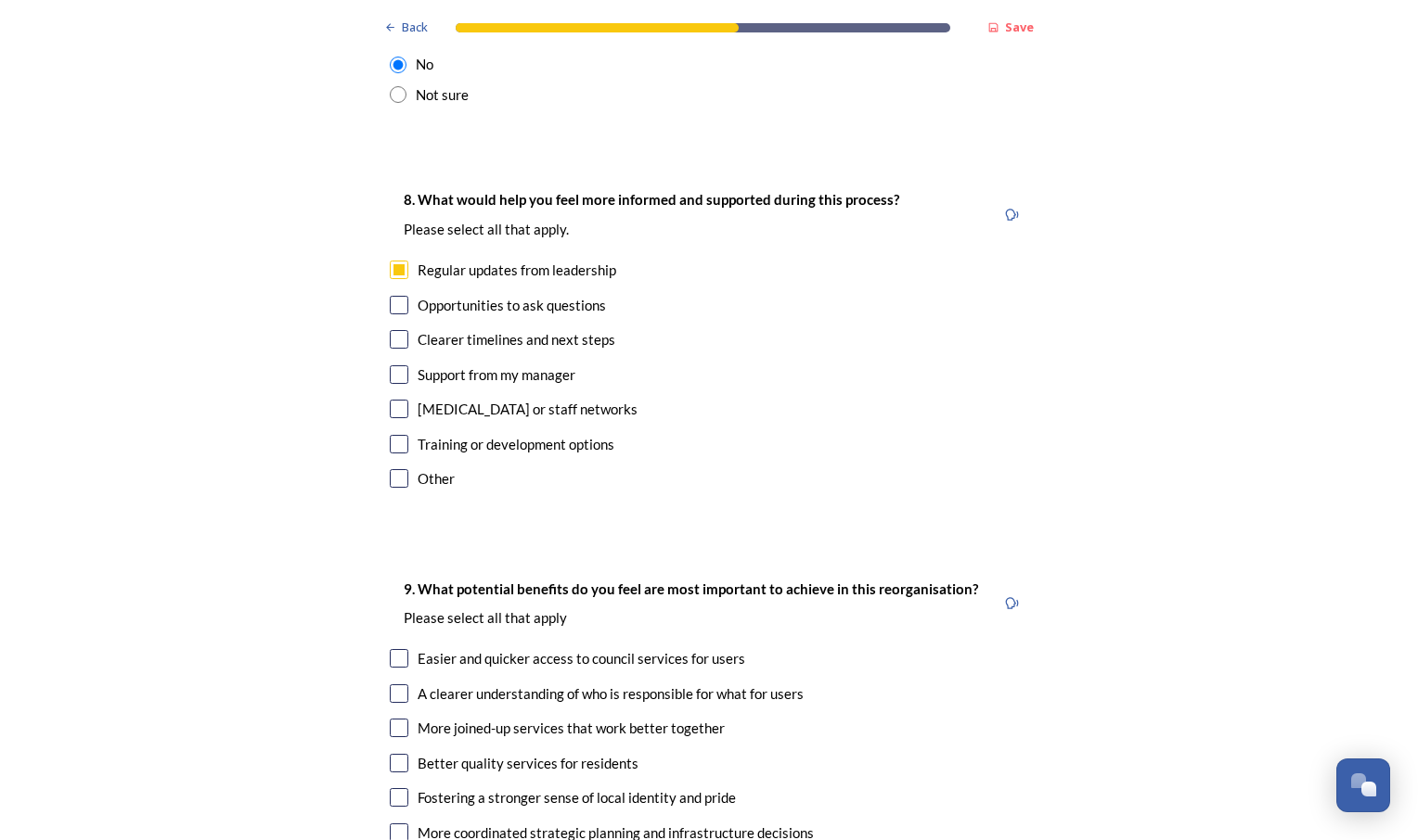
click at [393, 331] on input "checkbox" at bounding box center [399, 340] width 19 height 19
checkbox input "true"
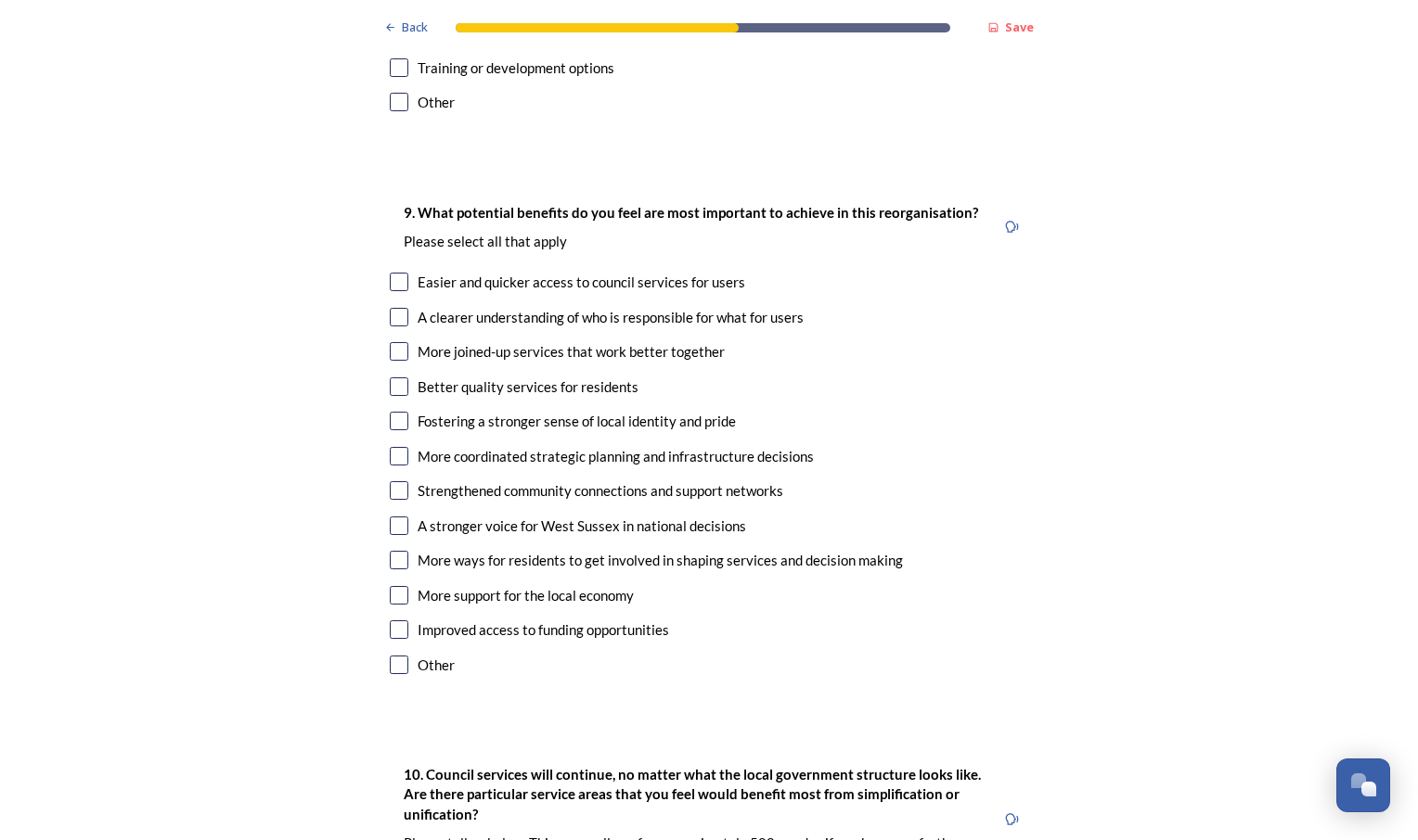
scroll to position [4575, 0]
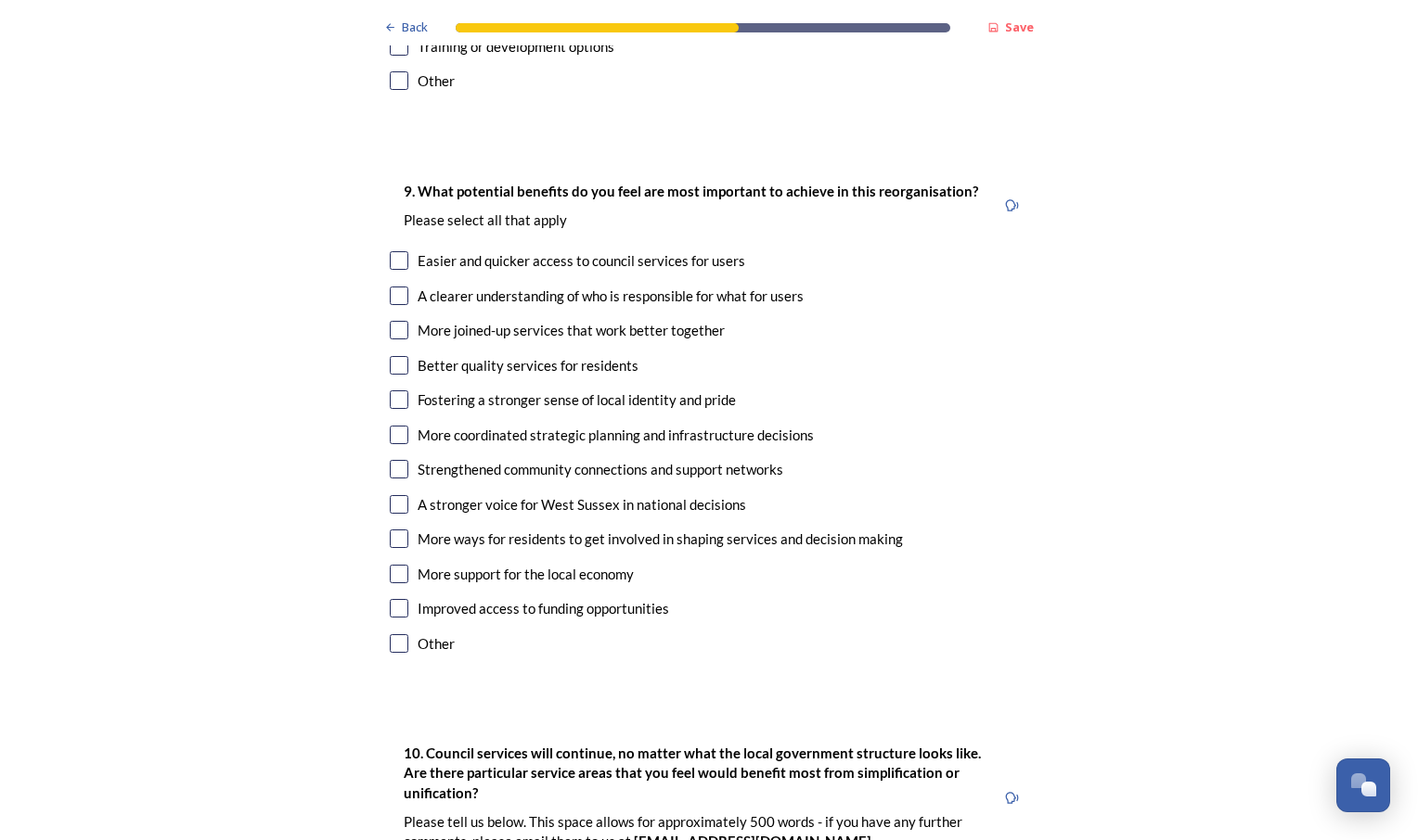
click at [394, 286] on input "checkbox" at bounding box center [399, 296] width 19 height 19
checkbox input "true"
click at [390, 251] on input "checkbox" at bounding box center [399, 261] width 19 height 19
checkbox input "true"
click at [390, 321] on input "checkbox" at bounding box center [399, 331] width 19 height 19
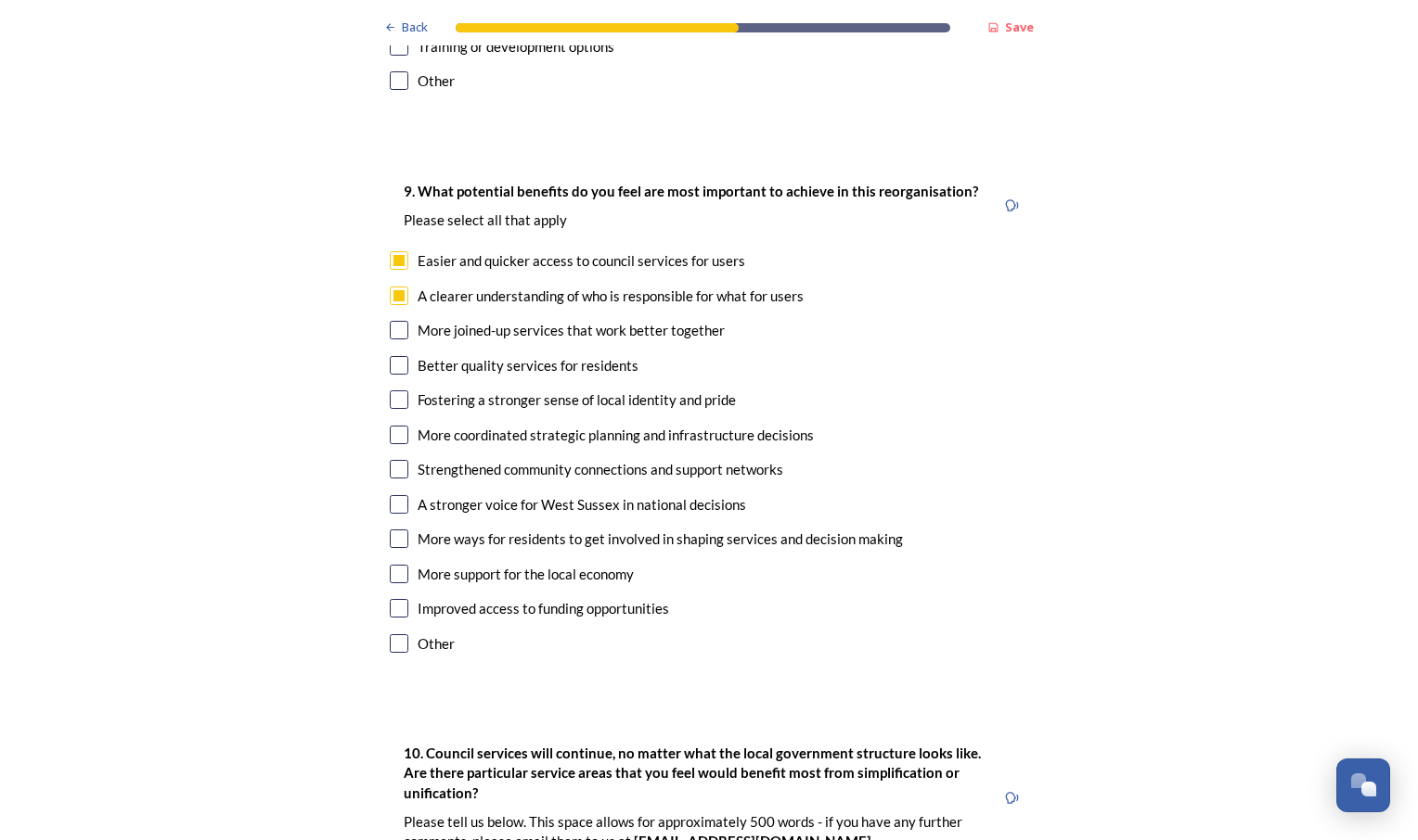
checkbox input "true"
click at [397, 356] on input "checkbox" at bounding box center [399, 365] width 19 height 19
checkbox input "true"
click at [394, 391] on input "checkbox" at bounding box center [399, 400] width 19 height 19
checkbox input "true"
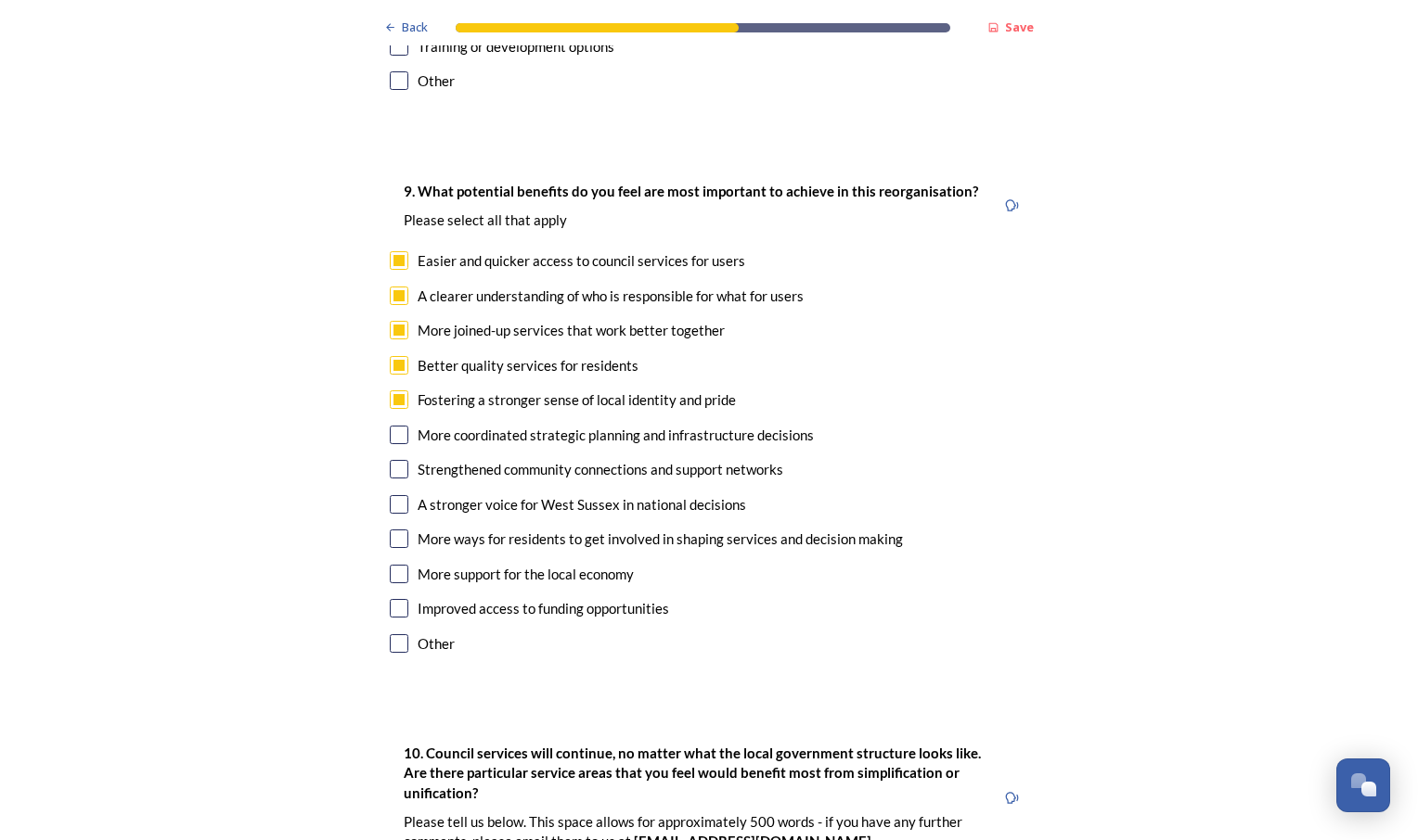
click at [396, 426] on input "checkbox" at bounding box center [399, 435] width 19 height 19
checkbox input "true"
click at [392, 460] on input "checkbox" at bounding box center [399, 470] width 19 height 19
checkbox input "true"
click at [392, 565] on input "checkbox" at bounding box center [399, 574] width 19 height 19
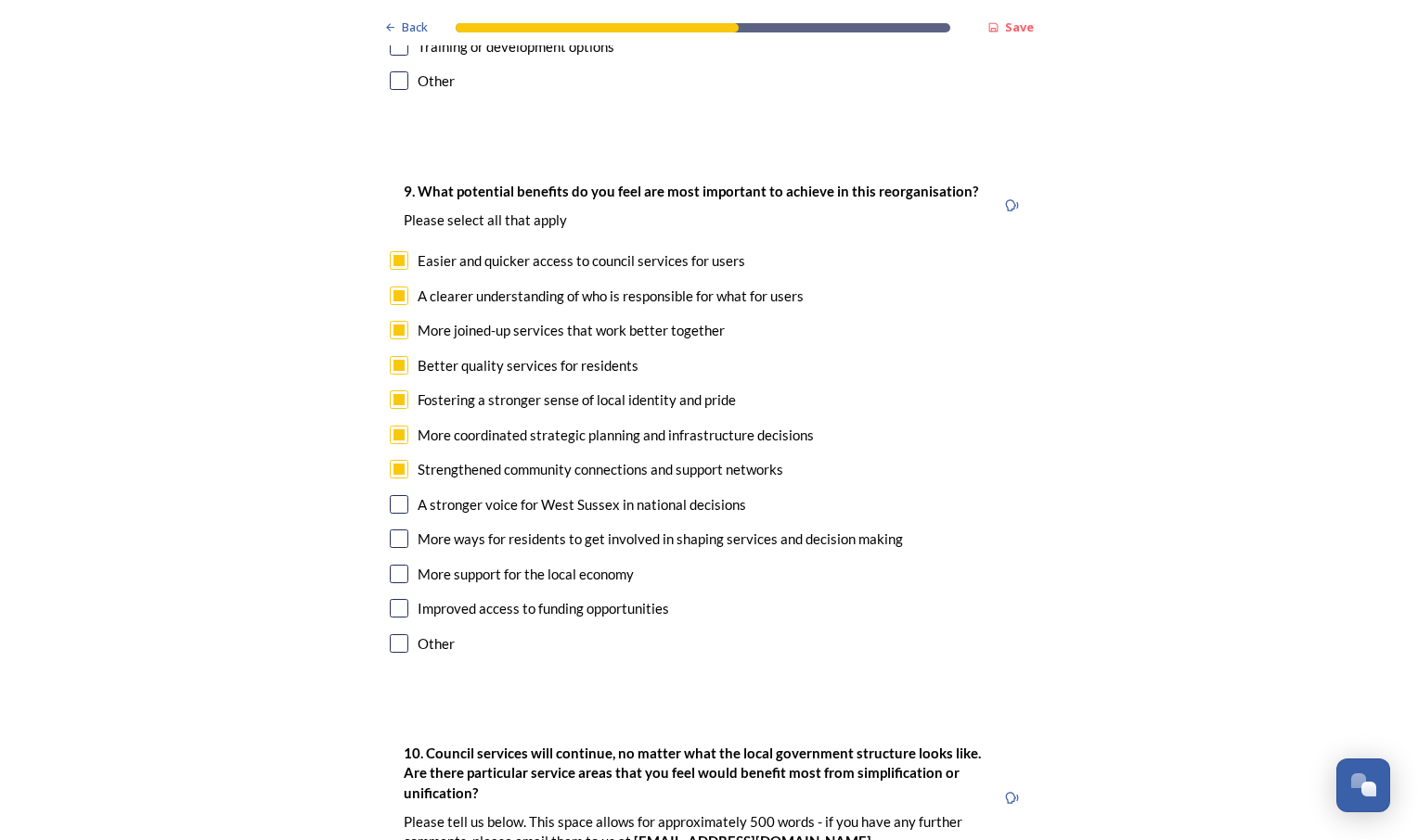
checkbox input "true"
click at [392, 599] on input "checkbox" at bounding box center [399, 608] width 19 height 19
checkbox input "true"
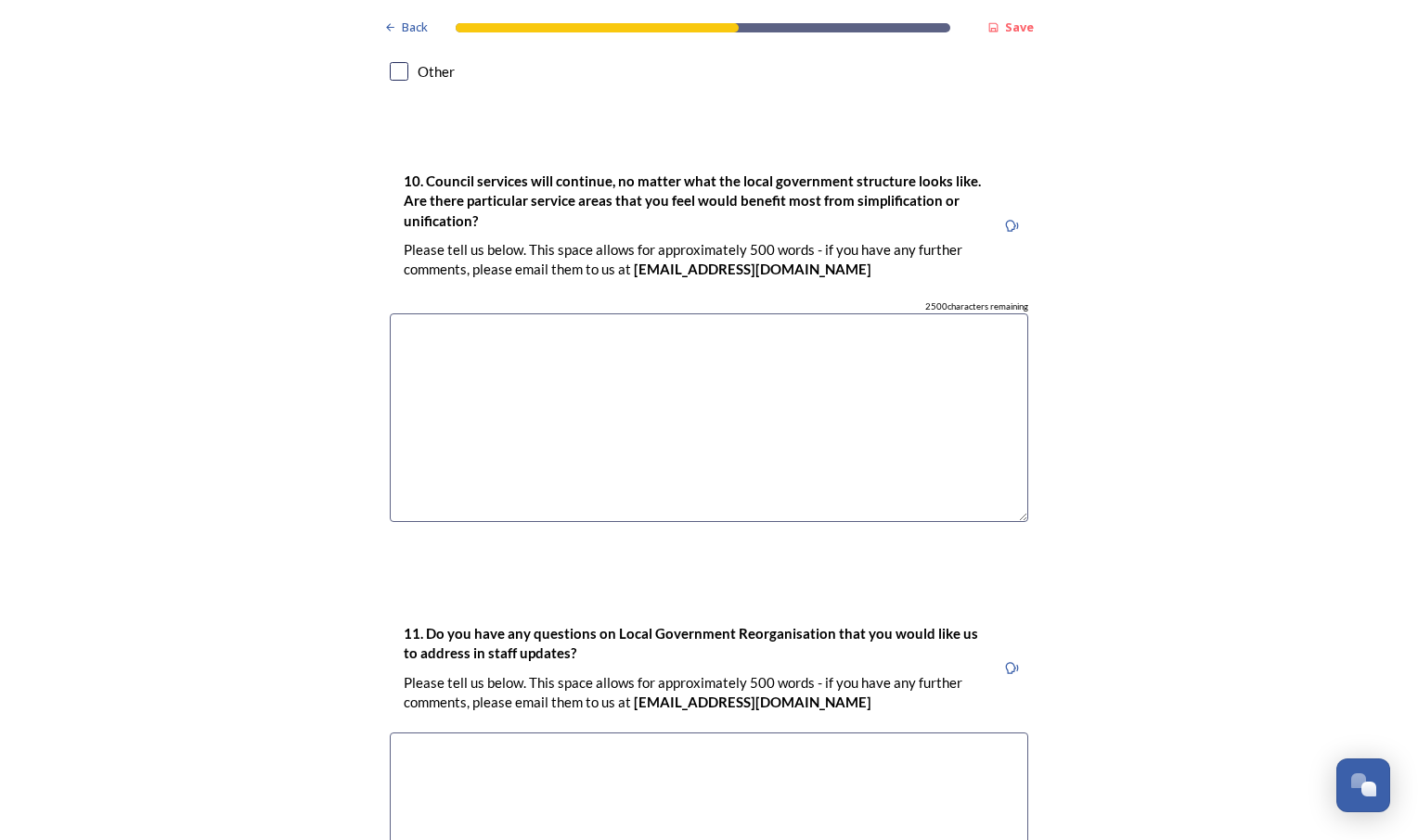
scroll to position [5154, 0]
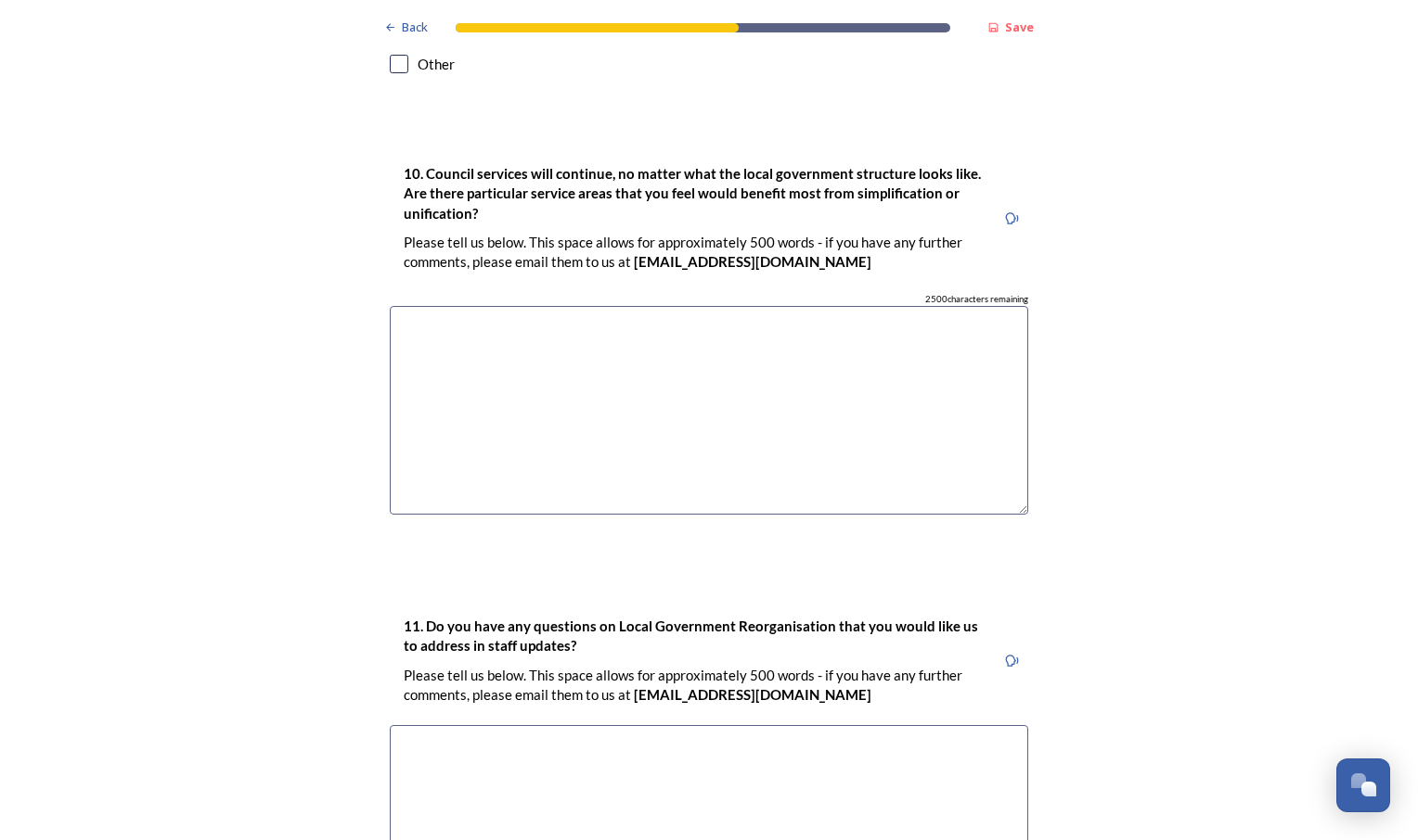
click at [481, 306] on textarea at bounding box center [709, 411] width 639 height 209
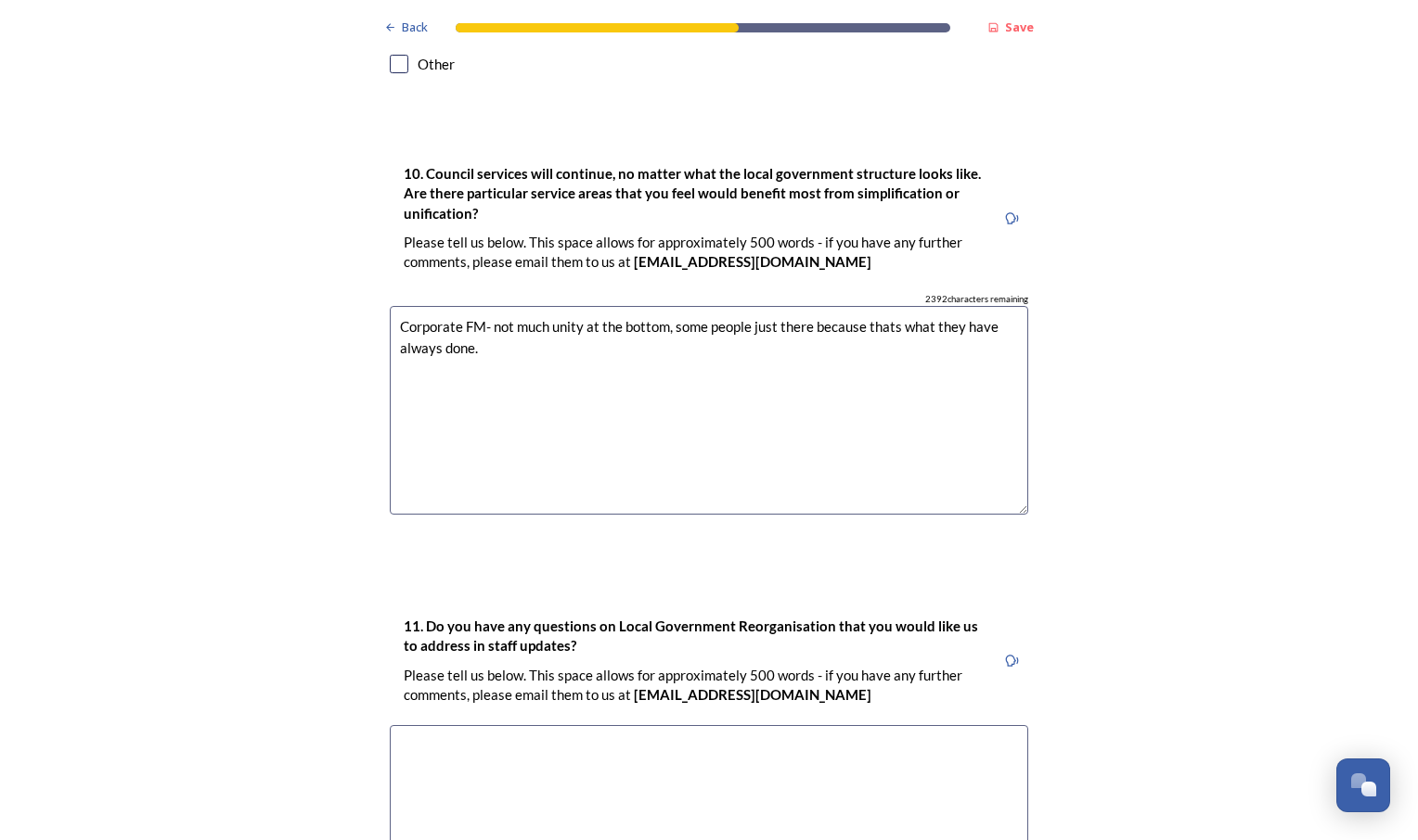
click at [668, 306] on textarea "Corporate FM- not much unity at the bottom, some people just there because that…" at bounding box center [709, 411] width 639 height 209
click at [912, 306] on textarea "Corporate FM- not much unity at the bottom, too many people just there because …" at bounding box center [709, 411] width 639 height 209
click at [506, 306] on textarea "Corporate FM- not much unity at the bottom, too many people just there because …" at bounding box center [709, 411] width 639 height 209
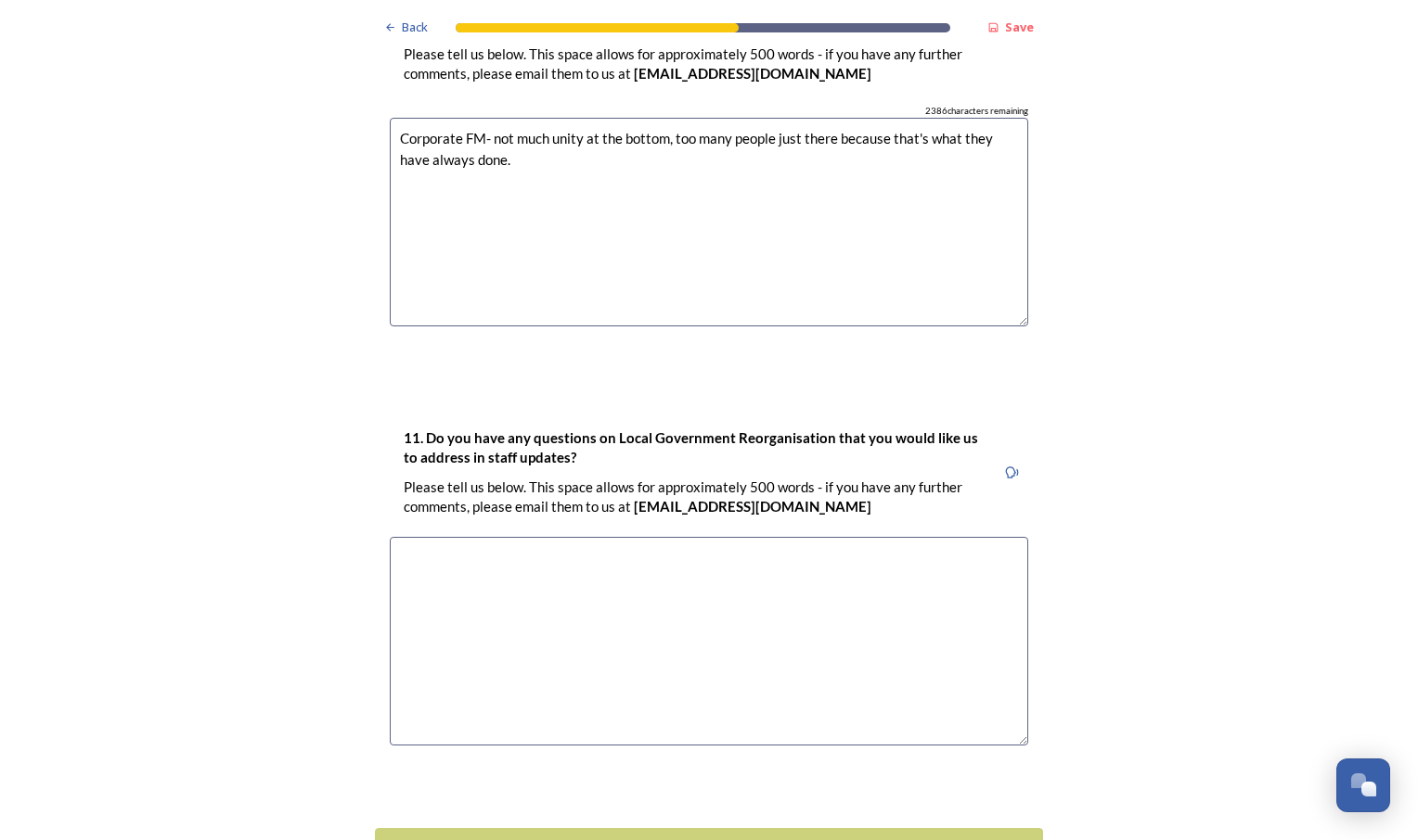
scroll to position [5387, 0]
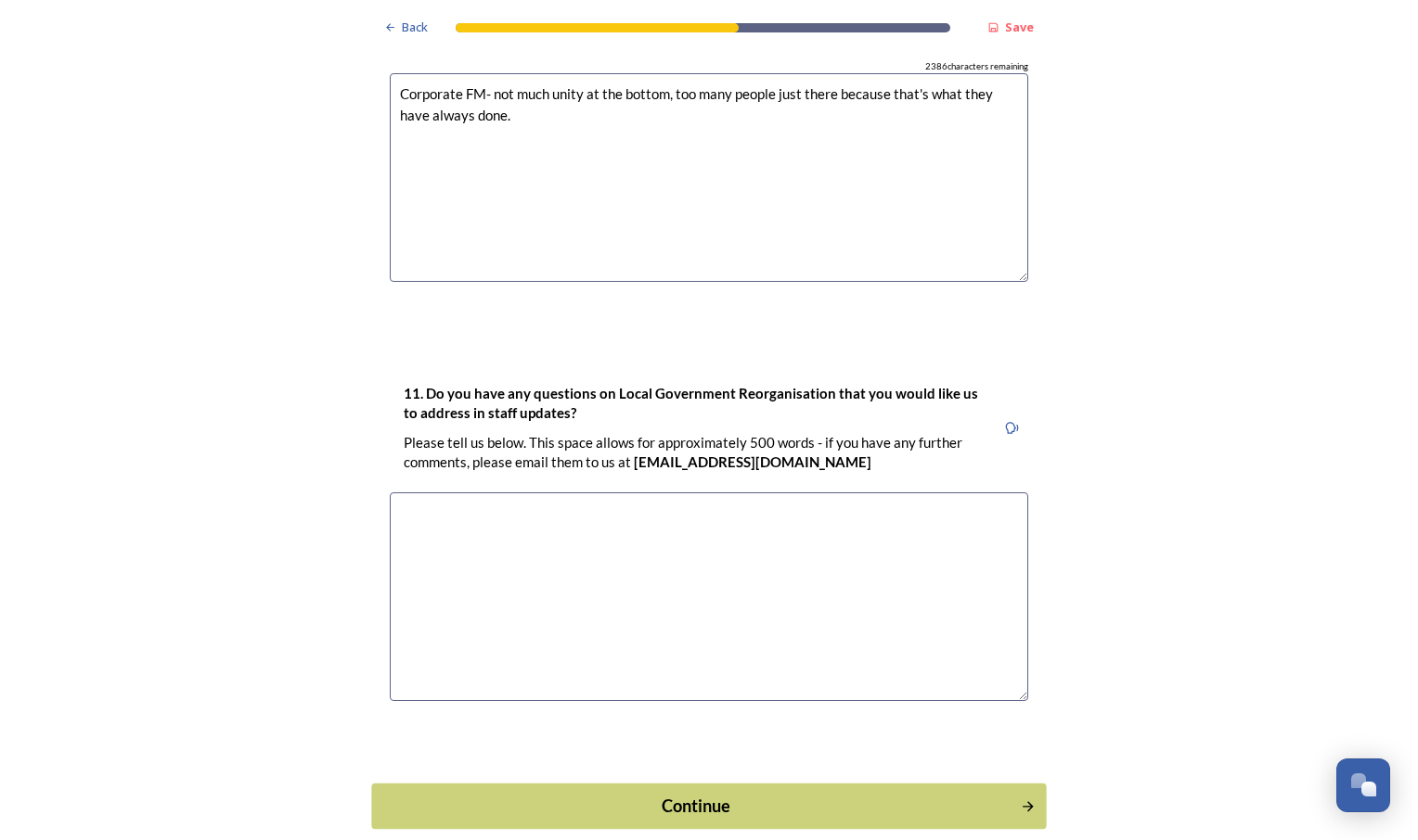
type textarea "Corporate FM- not much unity at the bottom, too many people just there because …"
click at [707, 793] on div "Continue" at bounding box center [696, 805] width 628 height 25
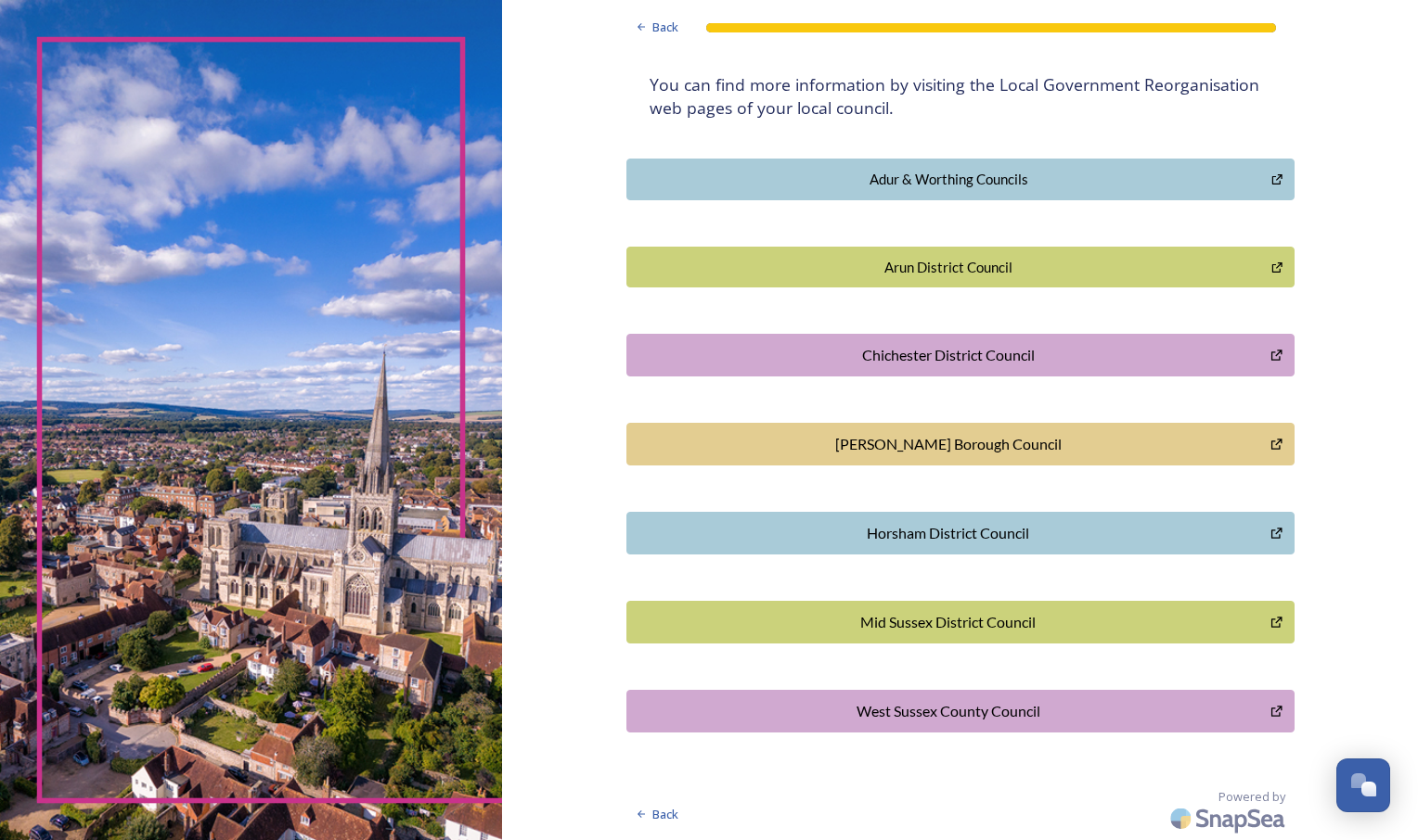
scroll to position [0, 0]
